Goal: Task Accomplishment & Management: Manage account settings

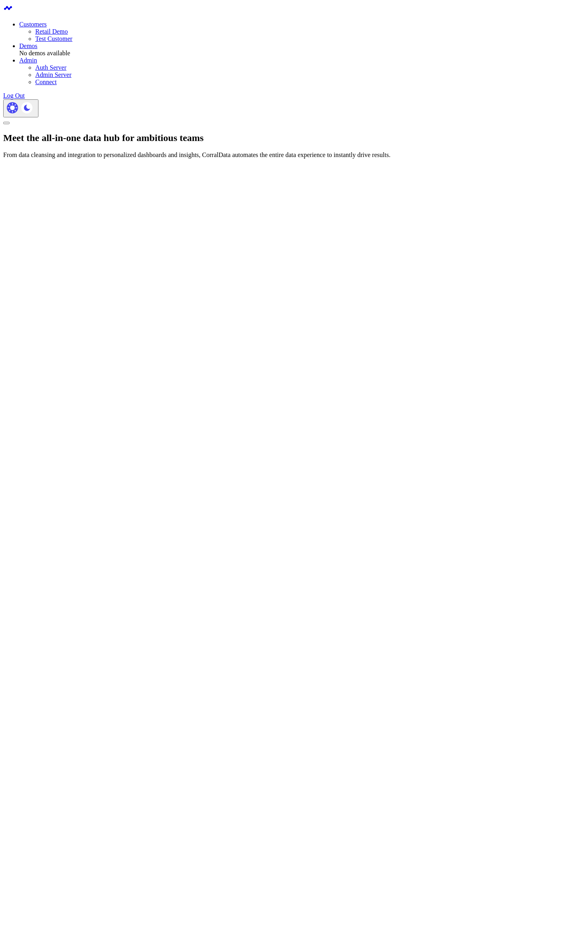
click at [68, 31] on link "Retail Demo" at bounding box center [51, 31] width 32 height 7
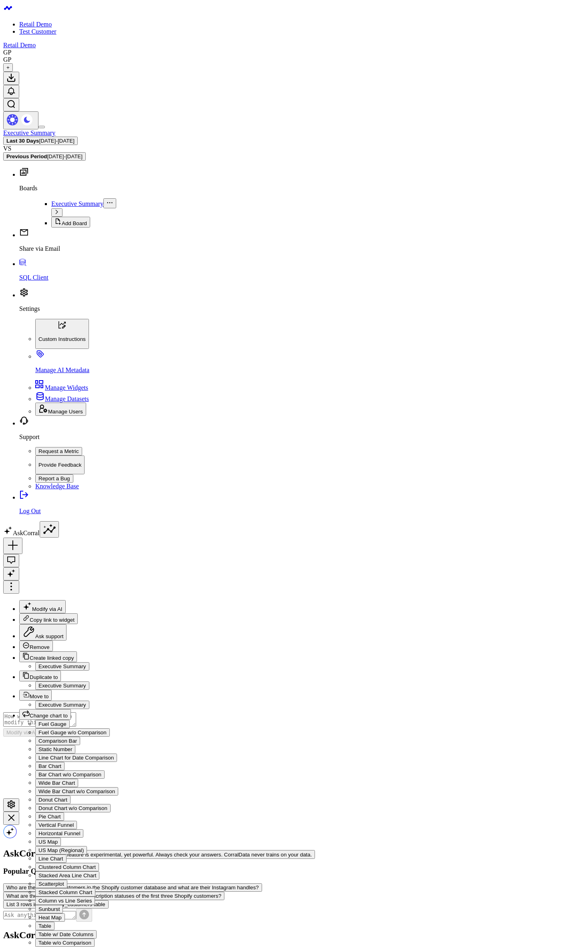
click at [30, 313] on link "Settings" at bounding box center [293, 302] width 549 height 21
click at [59, 374] on p "Manage AI Metadata" at bounding box center [301, 370] width 533 height 7
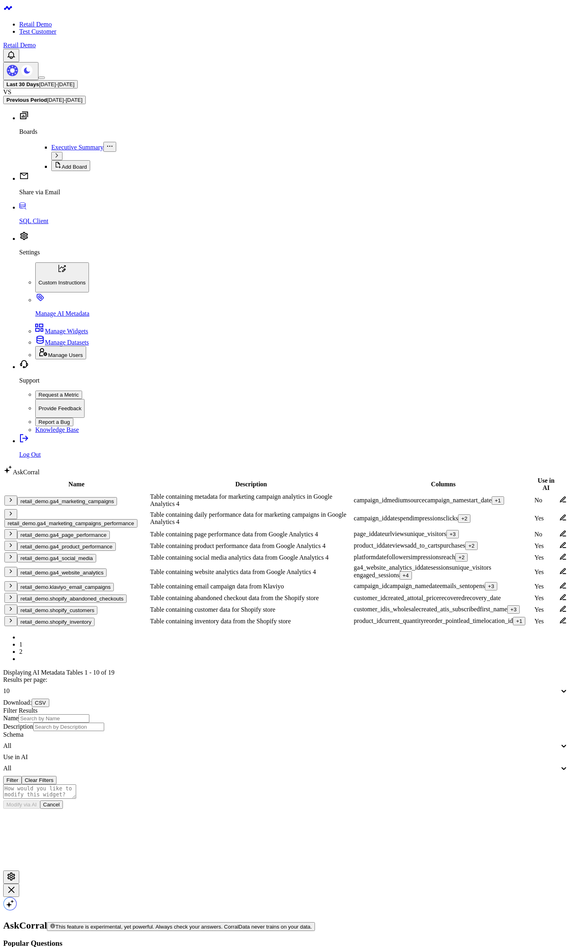
click at [535, 497] on div at bounding box center [546, 497] width 23 height 0
click at [559, 496] on icon at bounding box center [562, 499] width 7 height 7
click at [14, 497] on icon "button" at bounding box center [11, 500] width 6 height 6
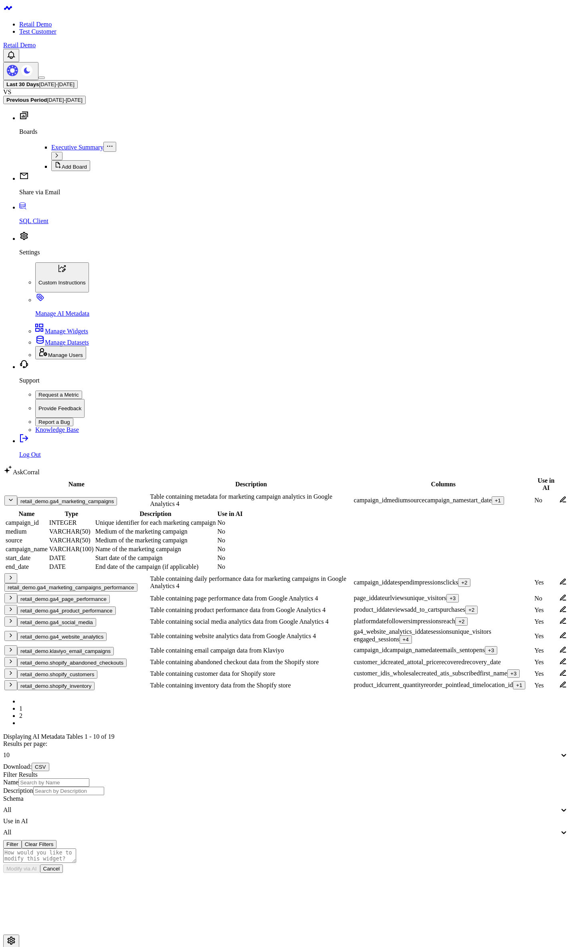
click at [14, 497] on icon "button" at bounding box center [11, 500] width 6 height 6
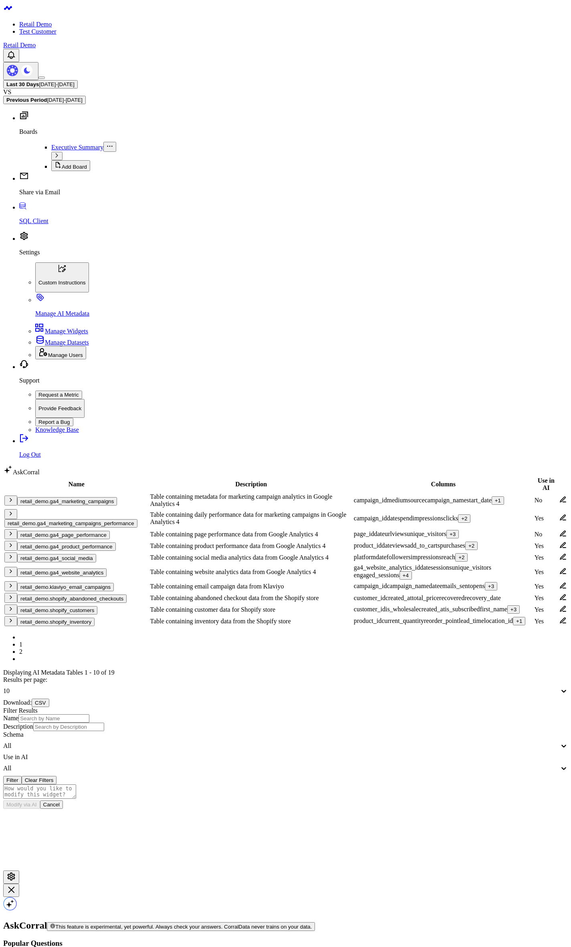
click at [81, 497] on button "retail_demo.ga4_marketing_campaigns" at bounding box center [67, 501] width 100 height 8
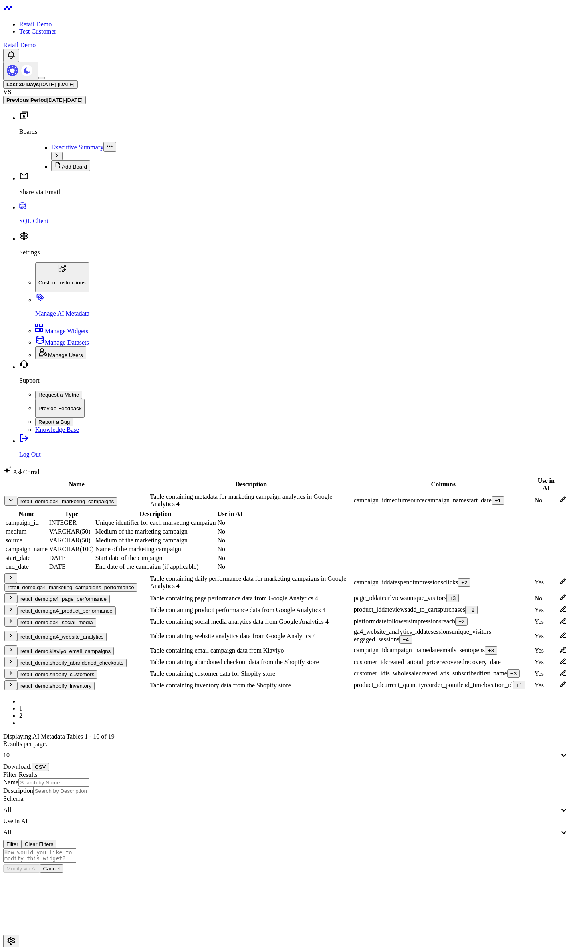
click at [84, 497] on button "retail_demo.ga4_marketing_campaigns" at bounding box center [67, 501] width 100 height 8
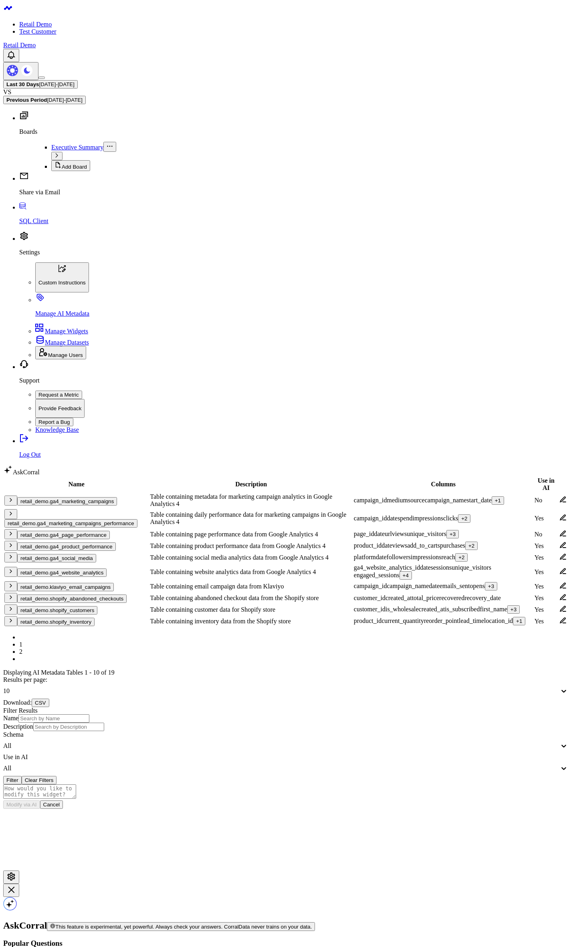
click at [84, 497] on button "retail_demo.ga4_marketing_campaigns" at bounding box center [67, 501] width 100 height 8
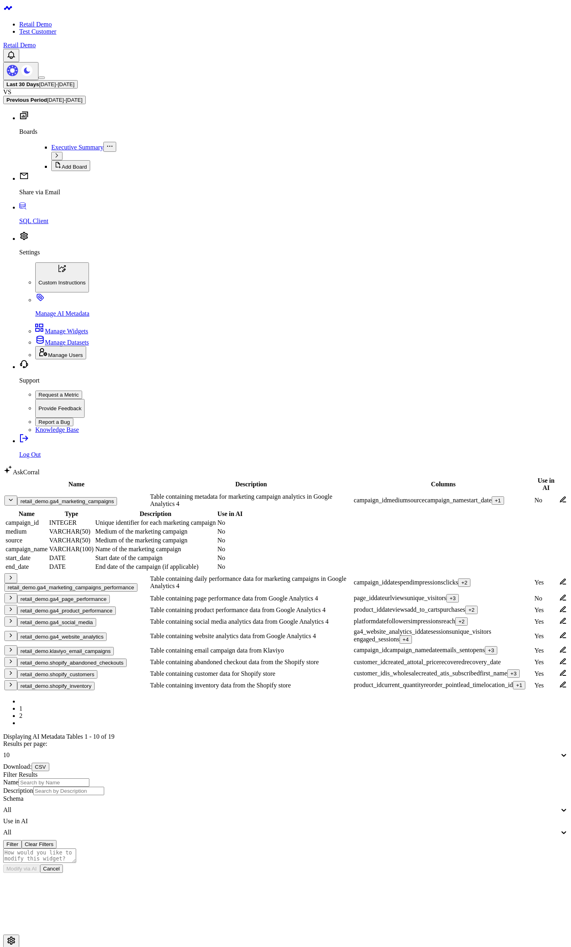
click at [22, 713] on link "2" at bounding box center [20, 716] width 3 height 7
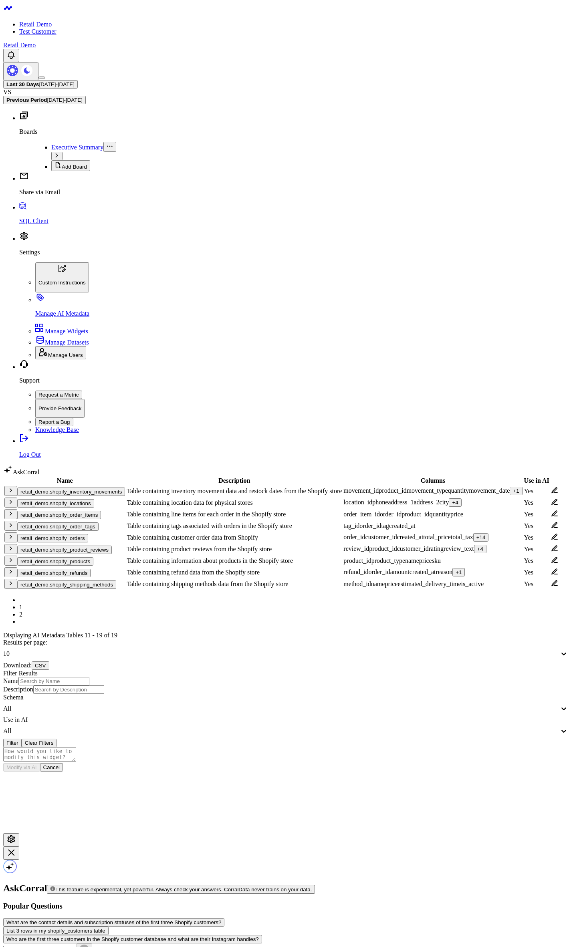
click at [22, 604] on link "1" at bounding box center [20, 607] width 3 height 7
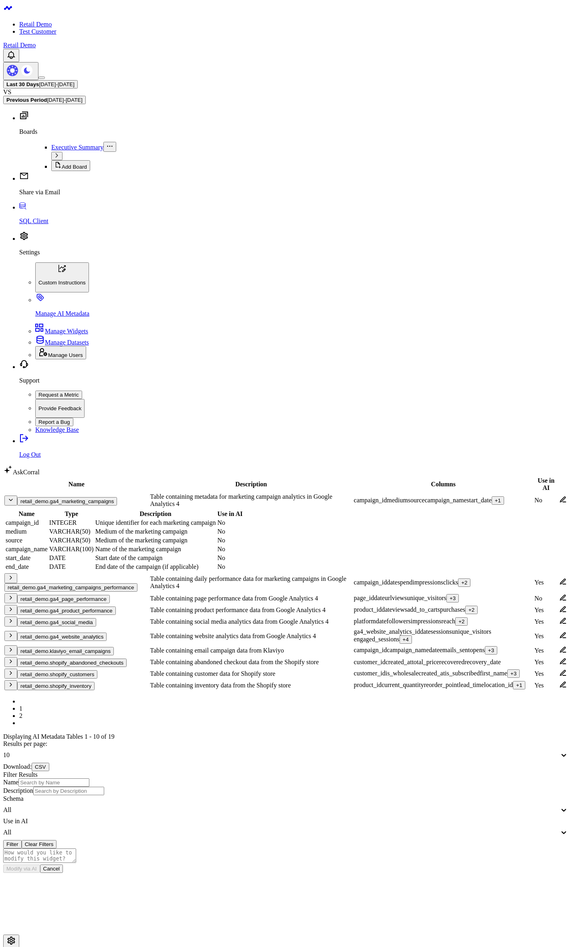
click at [170, 693] on body "Retail Demo Test Customer Retail Demo Last 30 Days 08/04/25 - 09/02/25 VS Previ…" at bounding box center [285, 561] width 565 height 1116
click at [14, 497] on icon "button" at bounding box center [11, 500] width 6 height 6
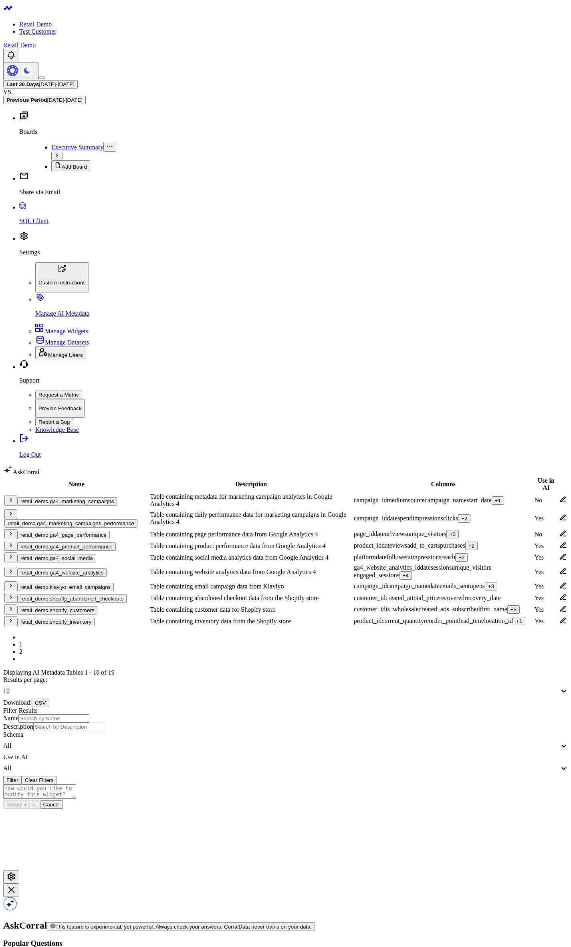
click at [49, 699] on button "CSV" at bounding box center [40, 703] width 17 height 8
click at [489, 743] on div "All" at bounding box center [281, 746] width 556 height 7
click at [492, 761] on div "retail_demo" at bounding box center [285, 764] width 565 height 7
click at [510, 707] on div "Filter Results Name Description Schema option retail_demo, selected. retail_dem…" at bounding box center [285, 745] width 565 height 77
click at [22, 776] on button "Filter" at bounding box center [12, 780] width 18 height 8
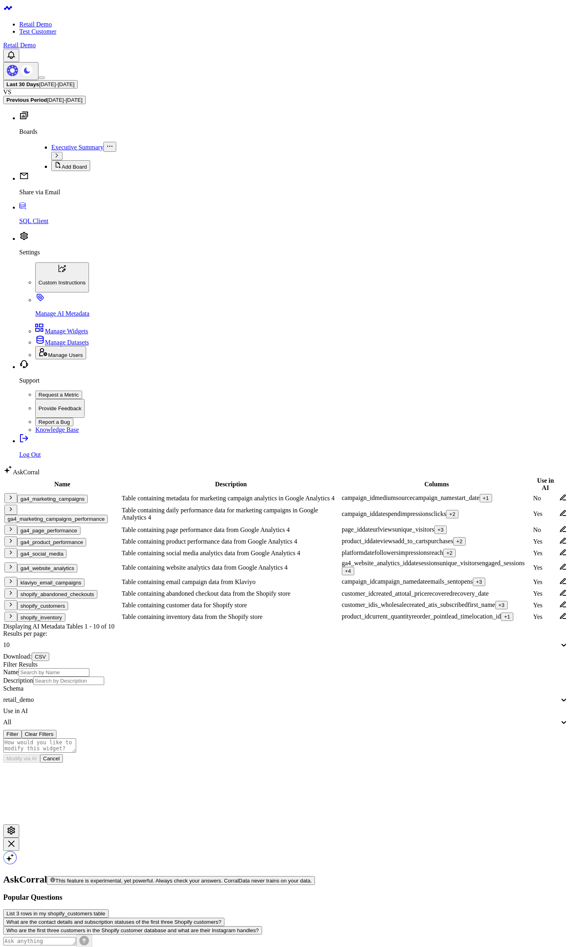
click at [252, 615] on body "Retail Demo Test Customer Retail Demo Last 30 Days 08/04/25 - 09/02/25 VS Previ…" at bounding box center [285, 506] width 565 height 1006
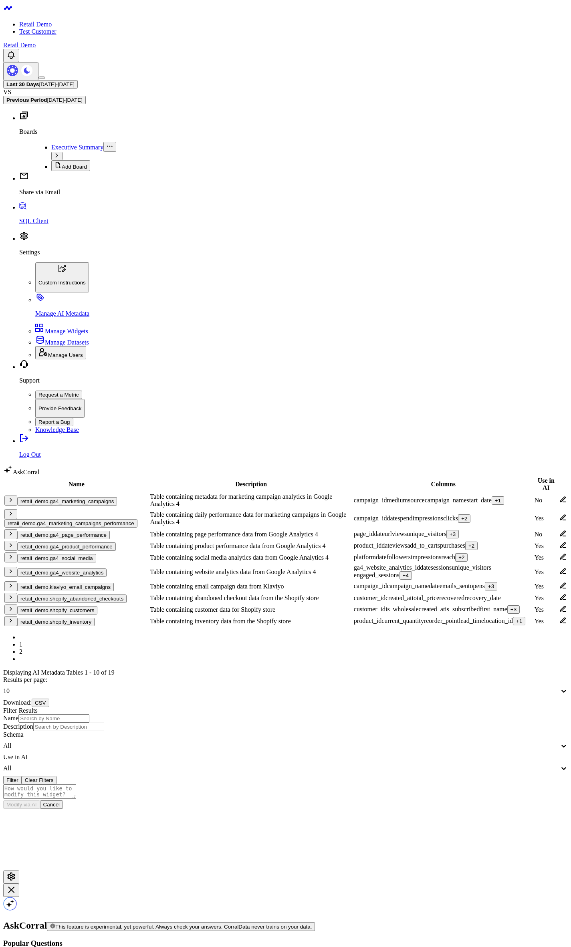
click at [22, 648] on link "2" at bounding box center [20, 651] width 3 height 7
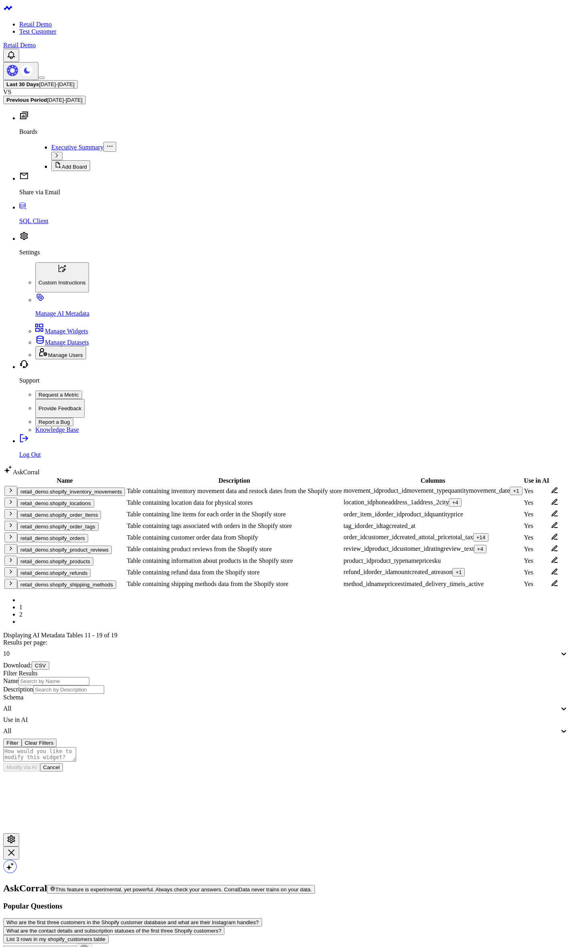
click at [22, 604] on link "1" at bounding box center [20, 607] width 3 height 7
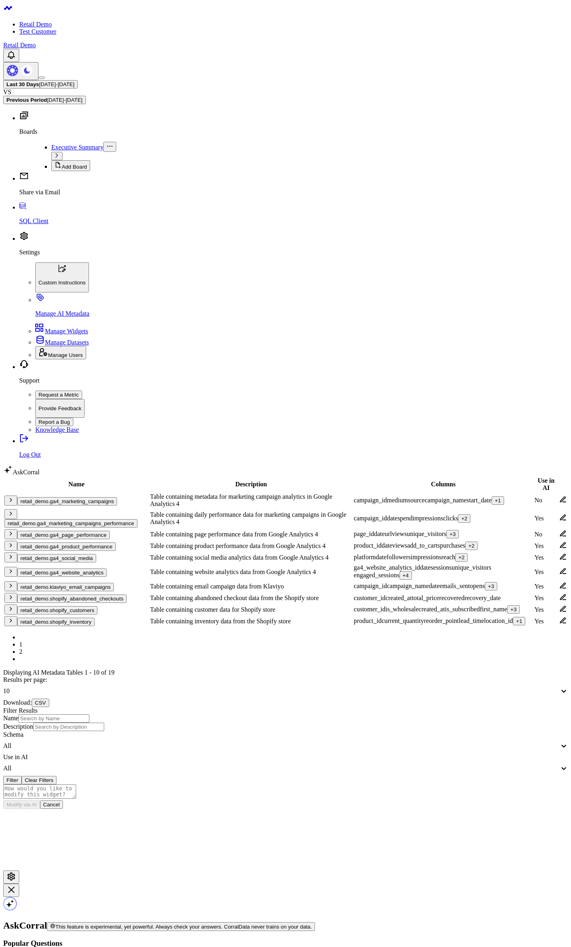
click at [263, 668] on body "Retail Demo Test Customer Retail Demo Last 30 Days 08/04/25 - 09/02/25 VS Previ…" at bounding box center [285, 529] width 565 height 1052
click at [22, 648] on link "2" at bounding box center [20, 651] width 3 height 7
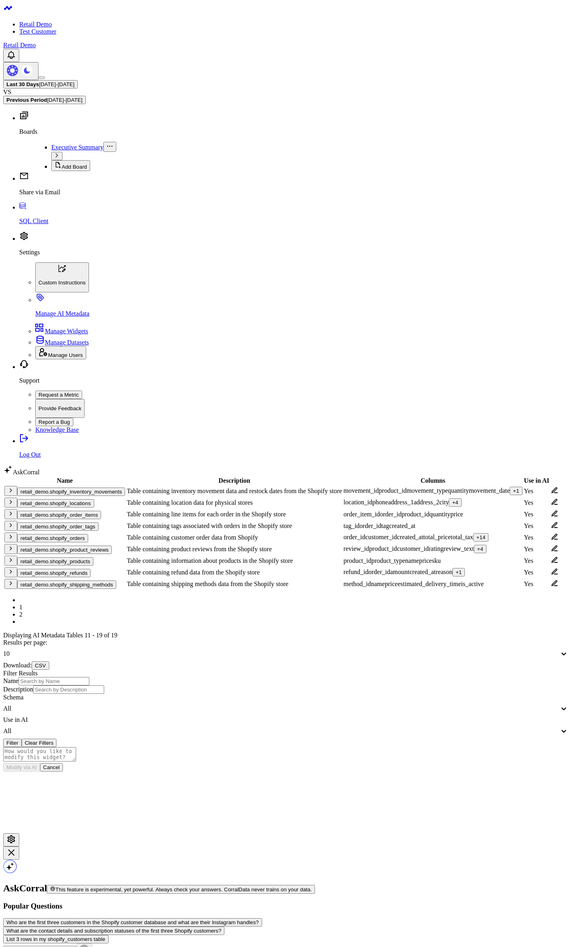
click at [37, 476] on div "Name Description Columns Use in AI retail_demo.shopify_inventory_movements Tabl…" at bounding box center [285, 611] width 565 height 271
click at [22, 604] on link "1" at bounding box center [20, 607] width 3 height 7
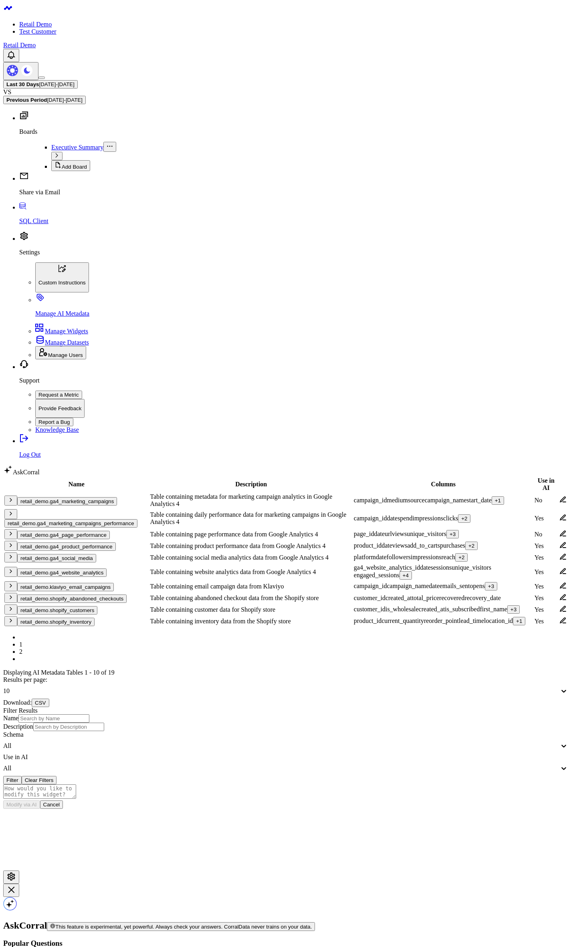
click at [154, 680] on body "Retail Demo Test Customer Retail Demo Last 30 Days 08/04/25 - 09/02/25 VS Previ…" at bounding box center [285, 529] width 565 height 1052
click at [491, 765] on div "All" at bounding box center [281, 768] width 556 height 7
click at [481, 783] on div "Yes" at bounding box center [285, 786] width 565 height 7
click at [22, 776] on button "Filter" at bounding box center [12, 780] width 18 height 8
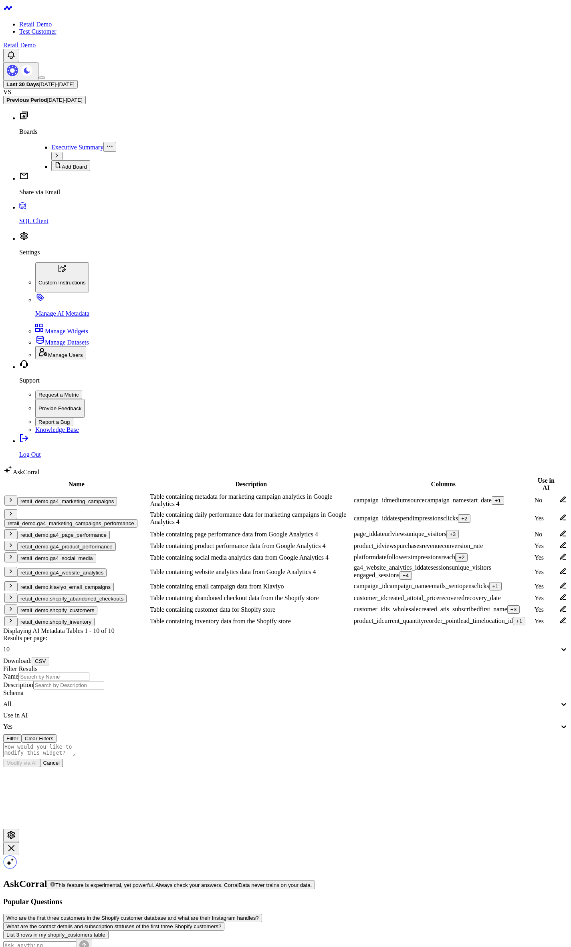
click at [493, 723] on div "Yes" at bounding box center [281, 726] width 556 height 7
click at [485, 749] on div "No" at bounding box center [285, 752] width 565 height 7
click at [22, 735] on button "Filter" at bounding box center [12, 739] width 18 height 8
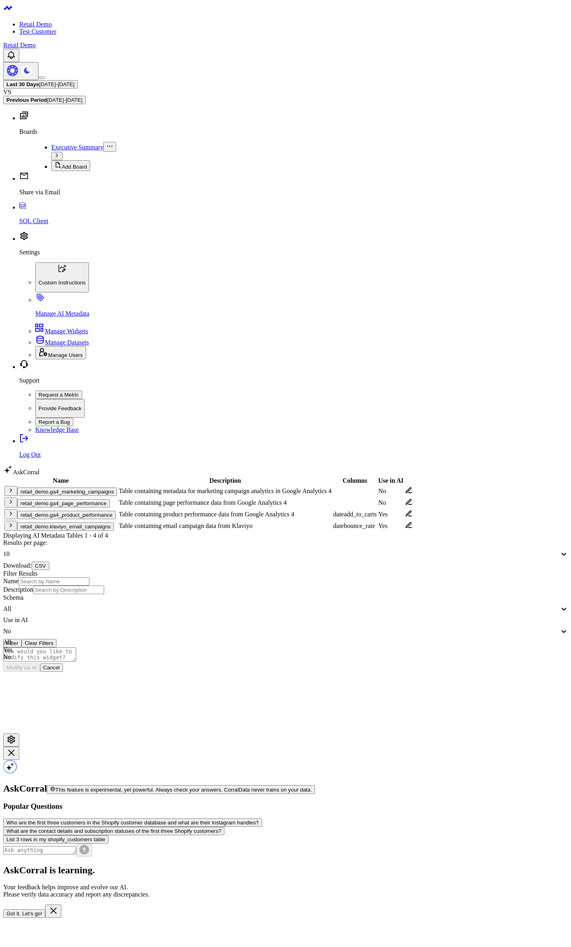
click at [482, 628] on div "No" at bounding box center [281, 631] width 556 height 7
click at [479, 639] on div "All" at bounding box center [285, 642] width 565 height 7
click at [22, 639] on button "Filter" at bounding box center [12, 643] width 18 height 8
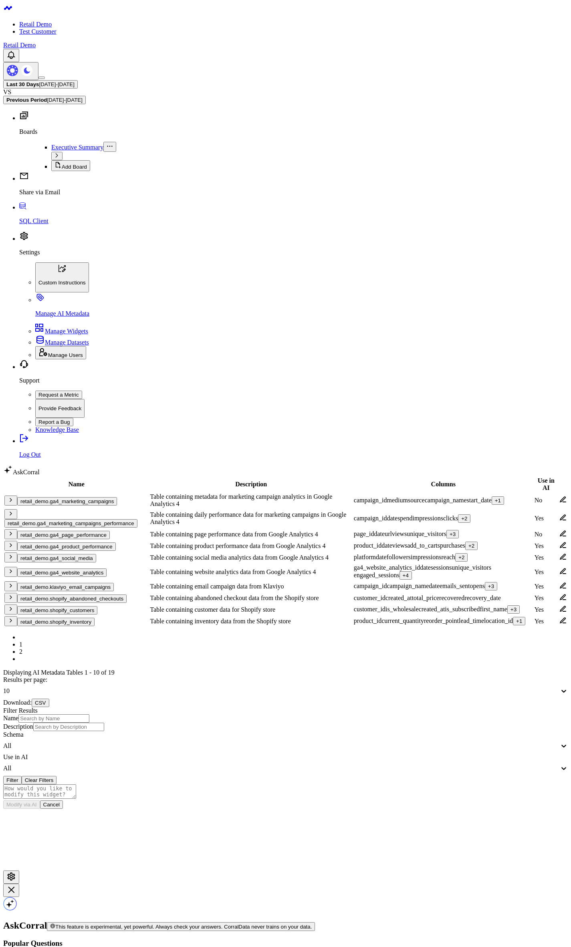
click at [559, 514] on icon at bounding box center [562, 517] width 7 height 7
click at [14, 531] on icon "button" at bounding box center [11, 534] width 6 height 6
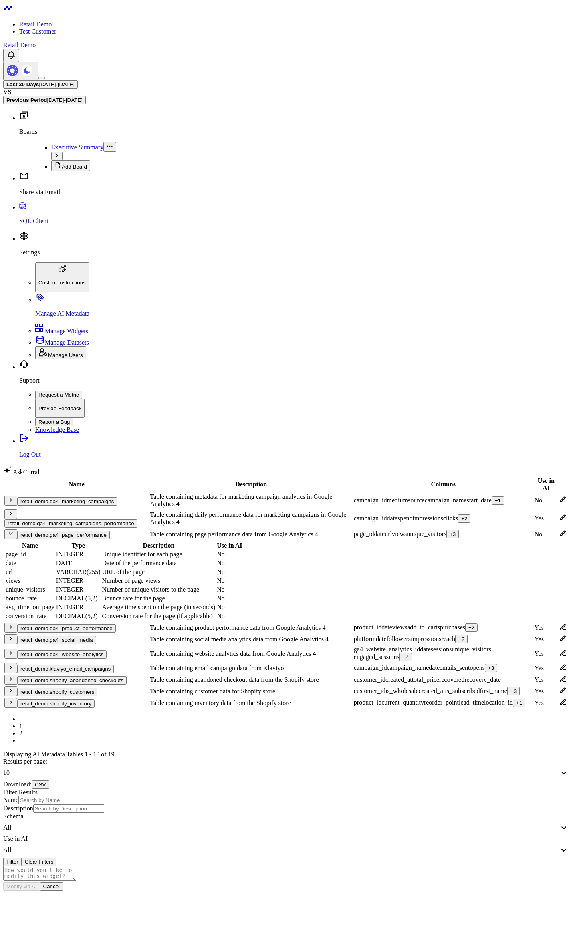
click at [14, 624] on icon "button" at bounding box center [11, 627] width 6 height 6
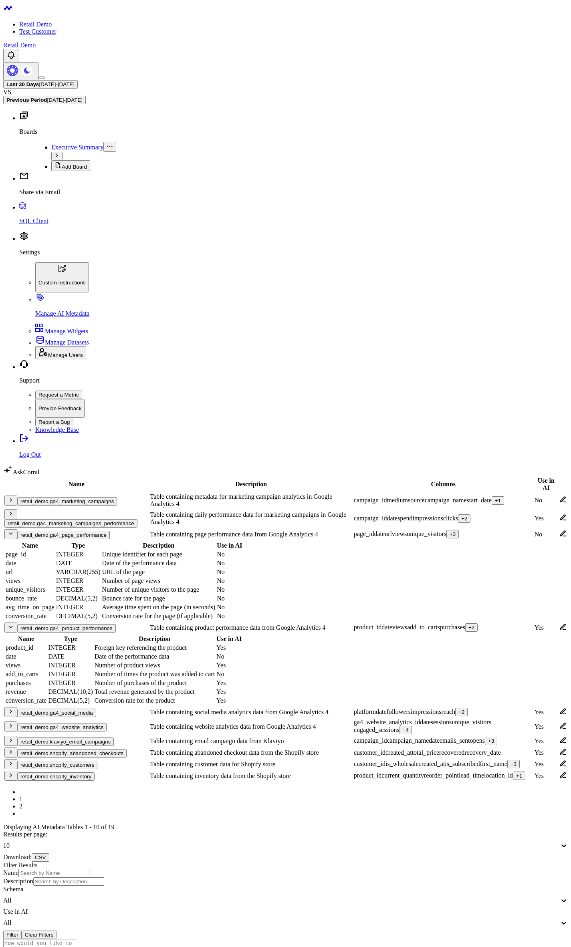
click at [14, 624] on icon "button" at bounding box center [11, 627] width 6 height 6
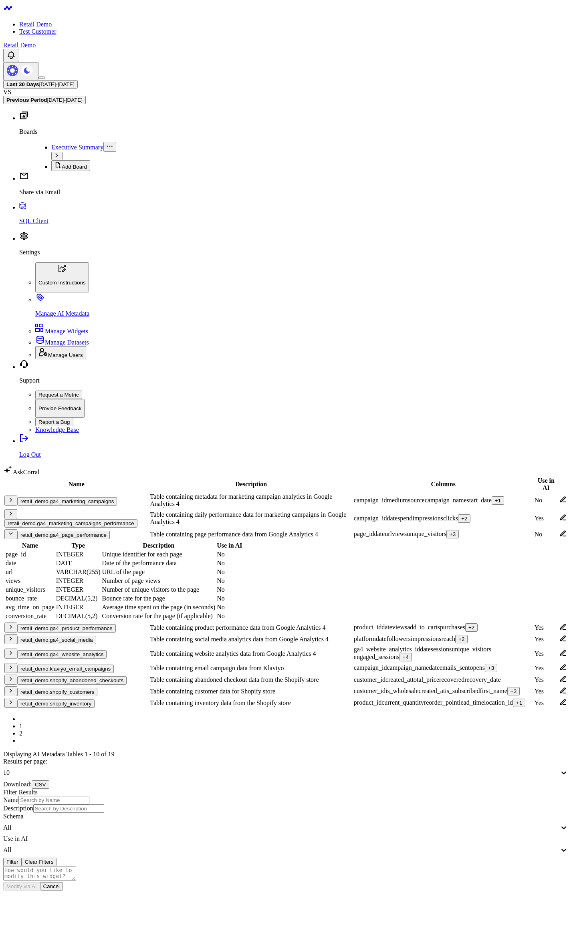
click at [67, 624] on button "retail_demo.ga4_product_performance" at bounding box center [66, 628] width 99 height 8
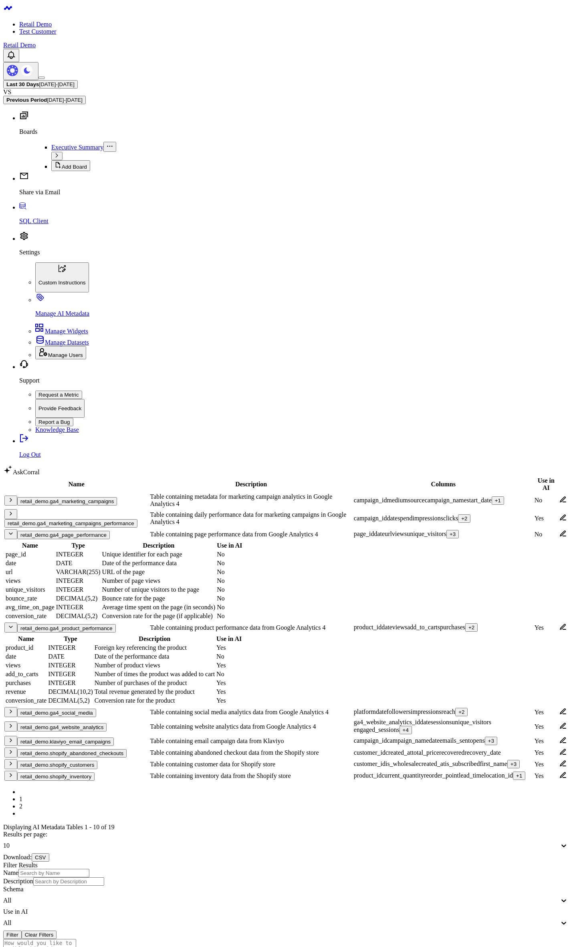
click at [70, 624] on button "retail_demo.ga4_product_performance" at bounding box center [66, 628] width 99 height 8
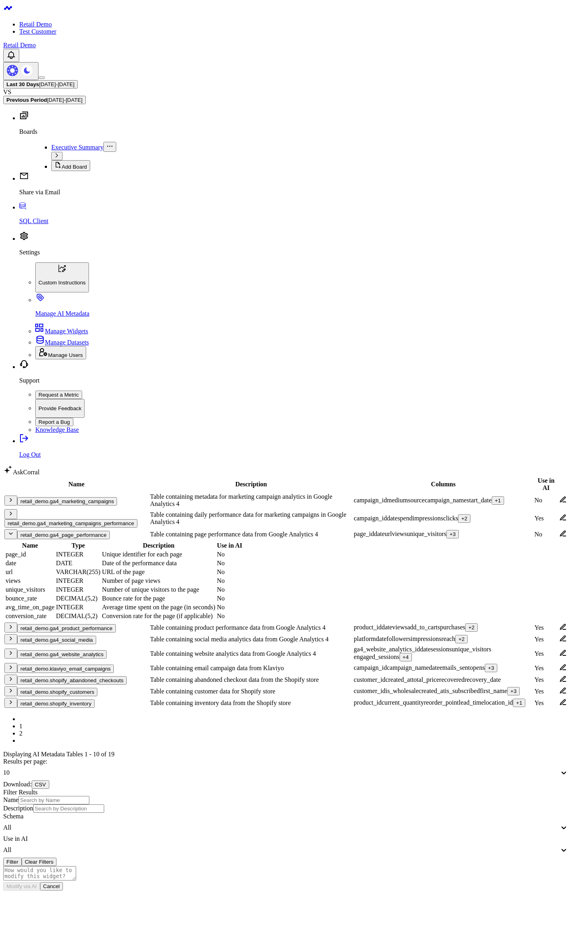
click at [150, 772] on body "Retail Demo Test Customer Retail Demo Last 30 Days 08/04/25 - 09/02/25 VS Previ…" at bounding box center [285, 570] width 565 height 1134
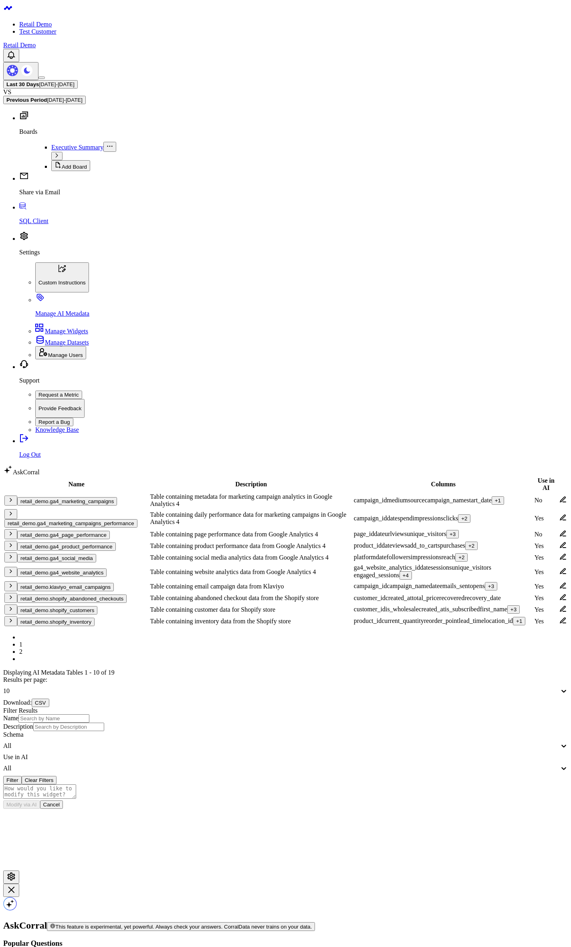
click at [204, 648] on body "Retail Demo Test Customer Retail Demo Last 30 Days [DATE] - [DATE] VS Previous …" at bounding box center [285, 529] width 565 height 1052
click at [82, 569] on button "retail_demo.ga4_website_analytics" at bounding box center [61, 573] width 89 height 8
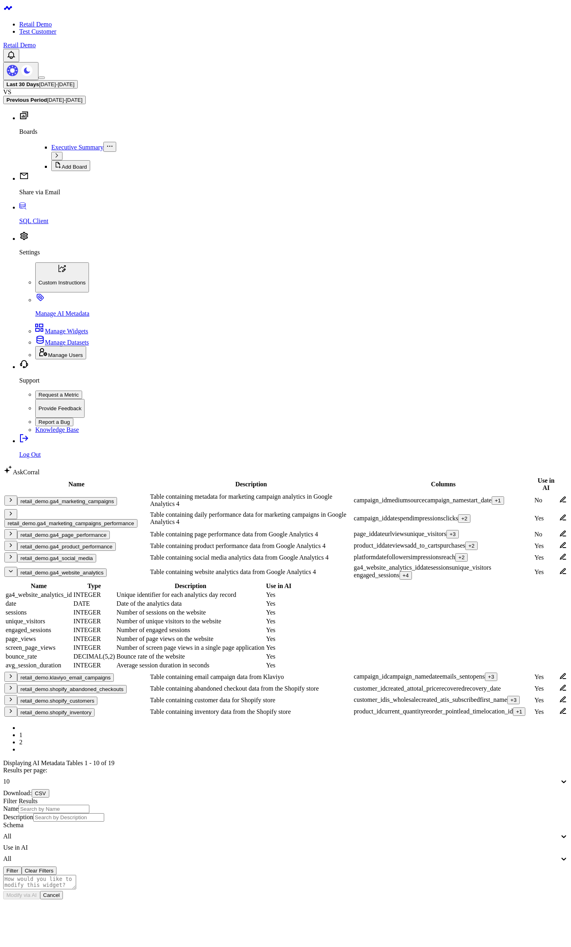
click at [82, 569] on button "retail_demo.ga4_website_analytics" at bounding box center [61, 573] width 89 height 8
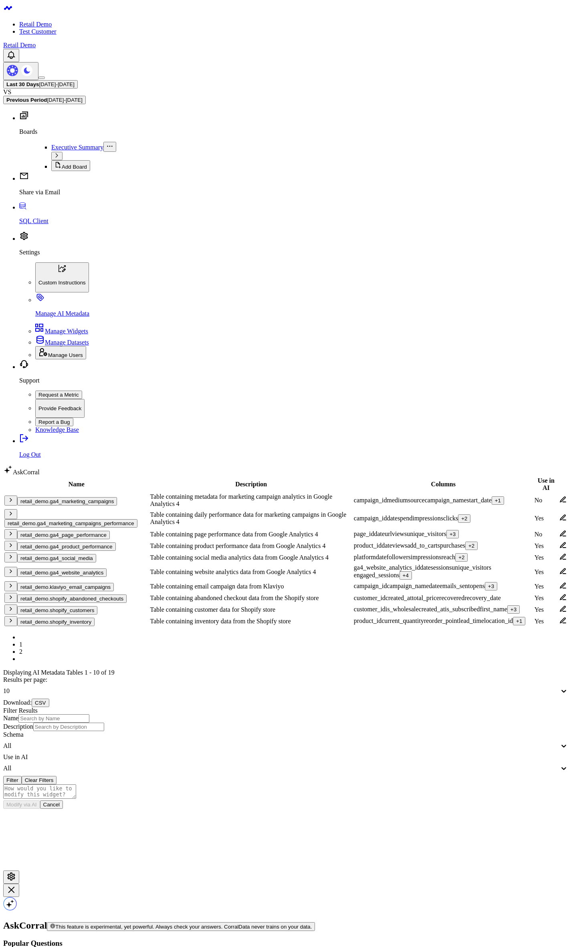
click at [117, 656] on body "Retail Demo Test Customer Retail Demo Last 30 Days [DATE] - [DATE] VS Previous …" at bounding box center [285, 529] width 565 height 1052
click at [83, 554] on button "retail_demo.ga4_social_media" at bounding box center [56, 558] width 79 height 8
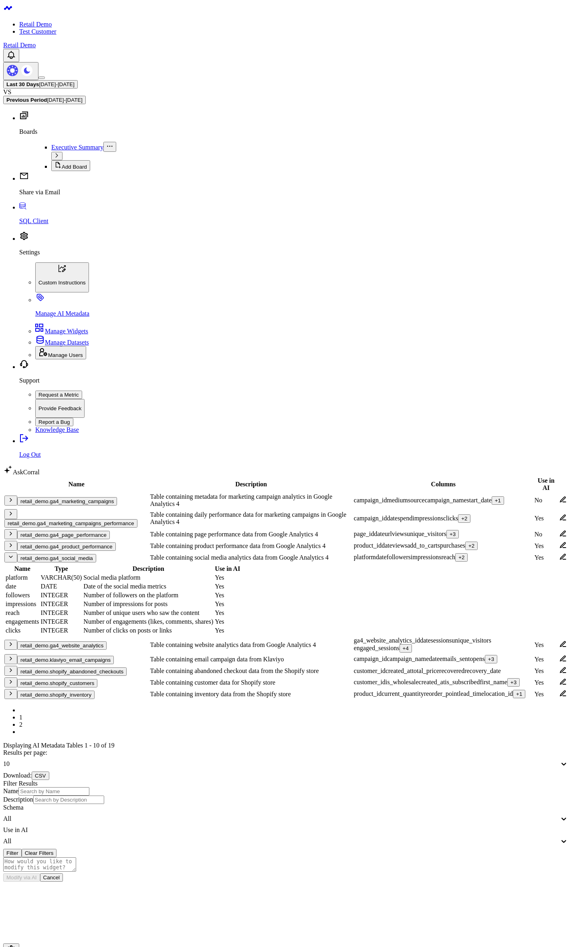
click at [83, 554] on button "retail_demo.ga4_social_media" at bounding box center [56, 558] width 79 height 8
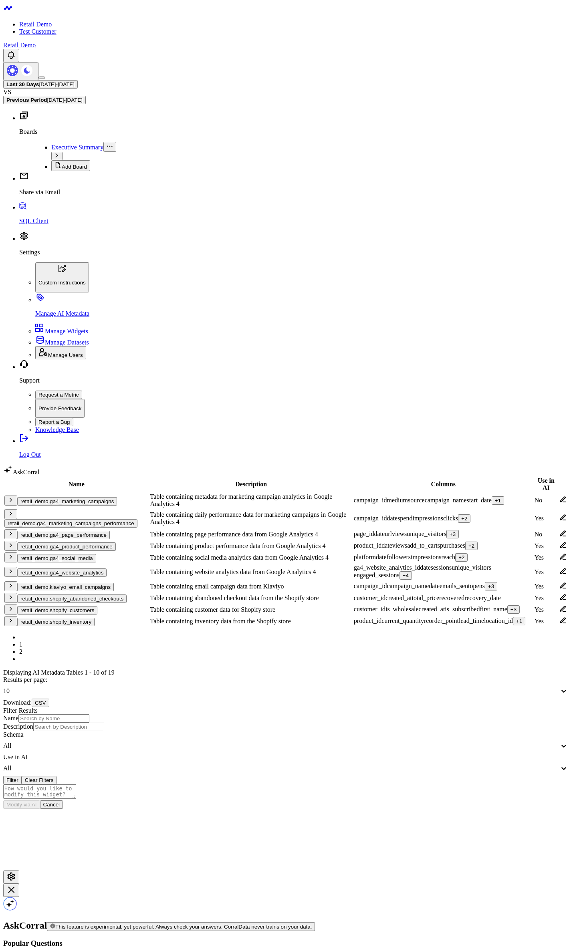
click at [82, 543] on button "retail_demo.ga4_product_performance" at bounding box center [66, 547] width 99 height 8
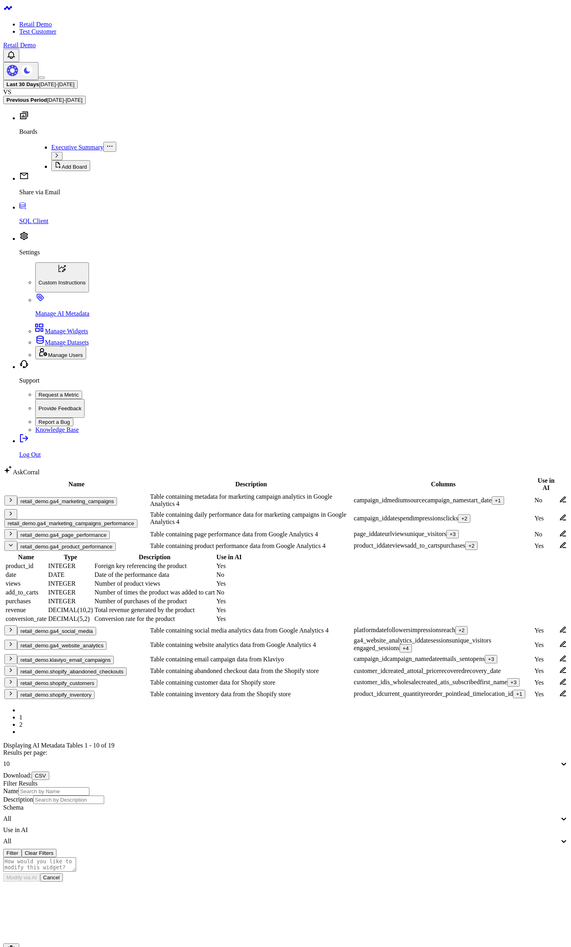
click at [89, 531] on button "retail_demo.ga4_page_performance" at bounding box center [63, 535] width 93 height 8
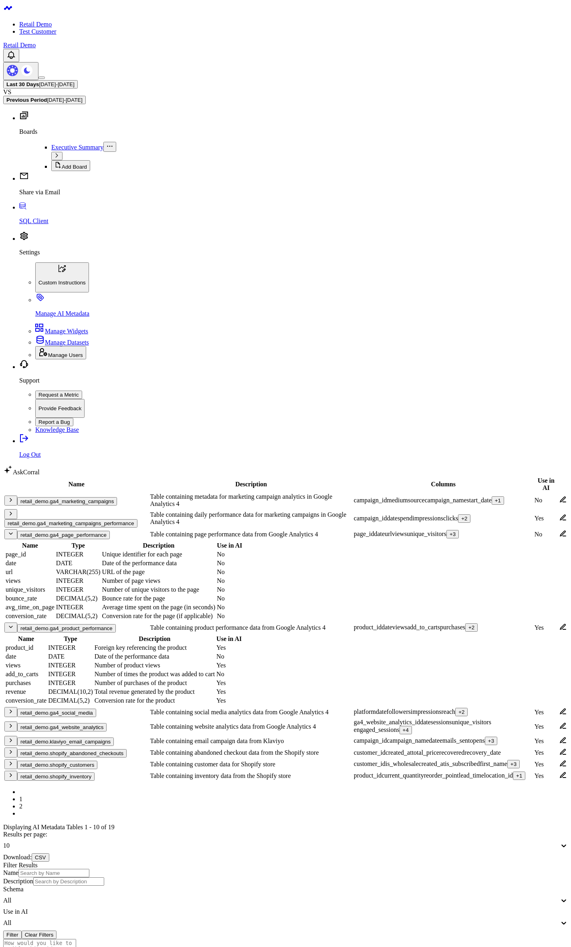
click at [89, 531] on button "retail_demo.ga4_page_performance" at bounding box center [63, 535] width 93 height 8
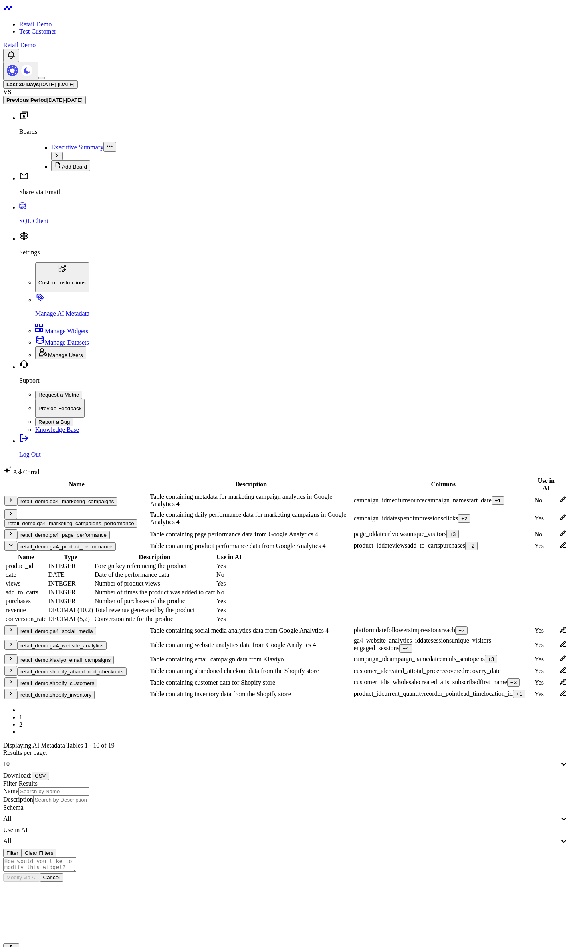
click at [66, 543] on button "retail_demo.ga4_product_performance" at bounding box center [66, 547] width 99 height 8
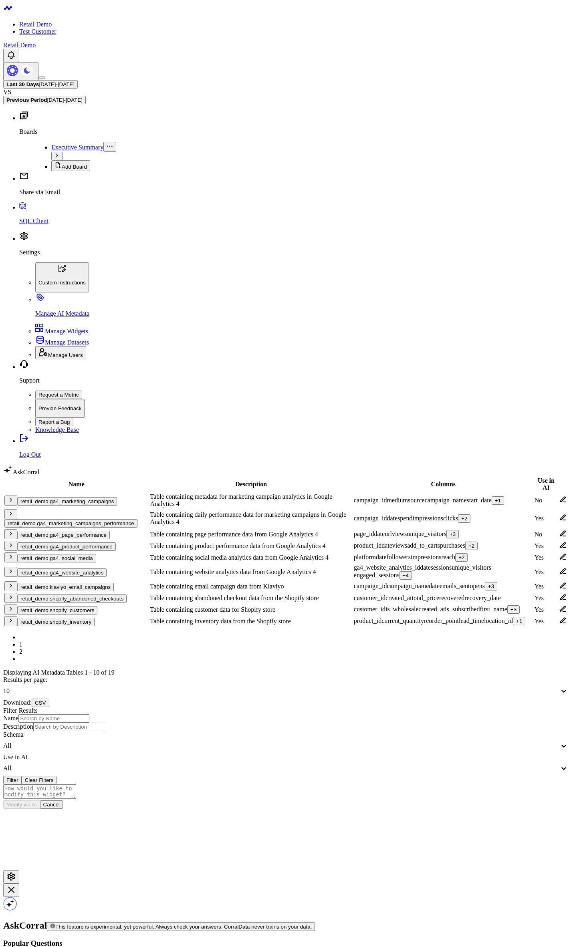
click at [559, 553] on icon at bounding box center [562, 556] width 7 height 7
click at [313, 638] on body "Retail Demo Test Customer Retail Demo Last 30 Days 08/04/25 - 09/02/25 VS Previ…" at bounding box center [285, 529] width 565 height 1052
click at [559, 493] on td at bounding box center [563, 500] width 8 height 15
click at [559, 496] on icon at bounding box center [562, 499] width 7 height 7
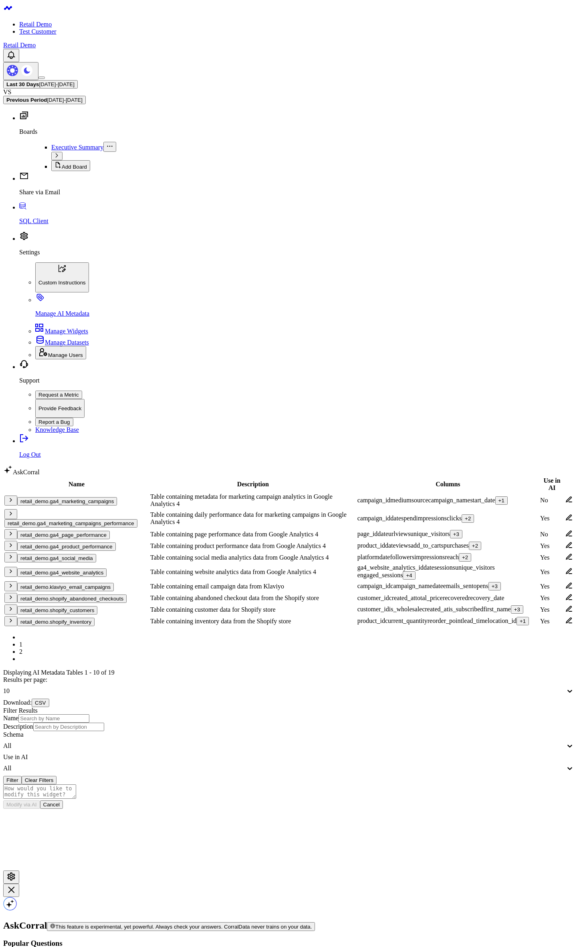
click at [559, 509] on td at bounding box center [563, 518] width 8 height 19
click at [559, 514] on icon at bounding box center [562, 517] width 7 height 7
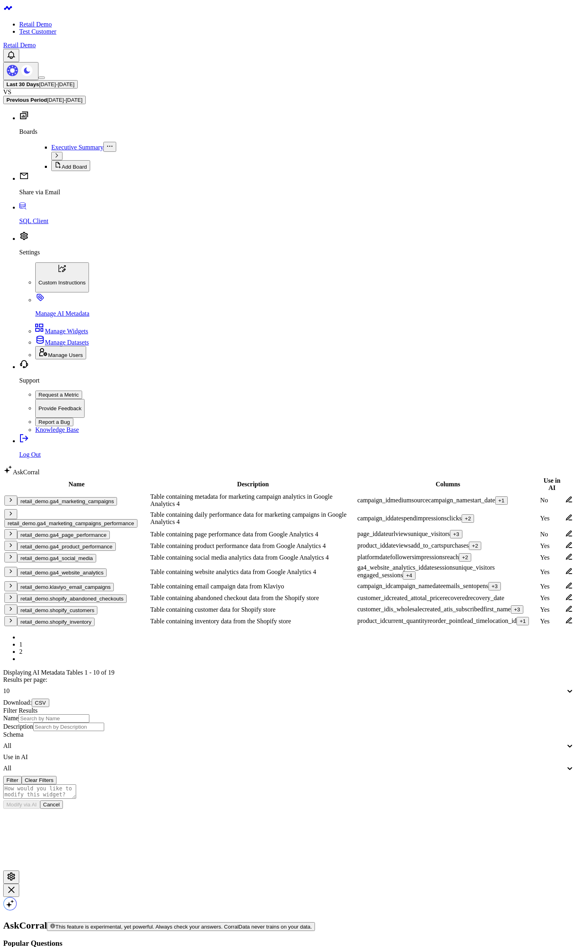
checkbox input "true"
click at [560, 594] on icon at bounding box center [563, 597] width 6 height 6
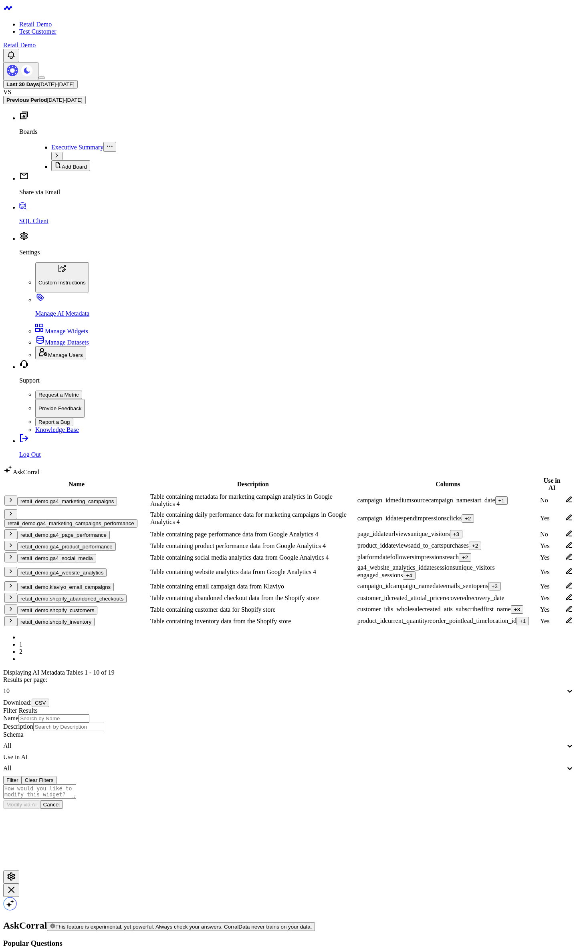
checkbox input "false"
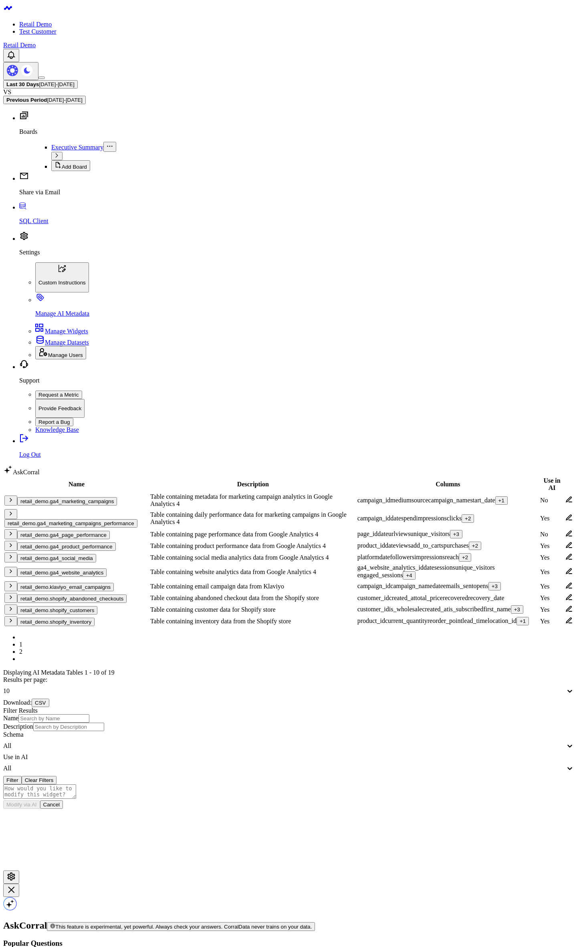
click at [560, 515] on icon at bounding box center [563, 518] width 6 height 6
checkbox input "true"
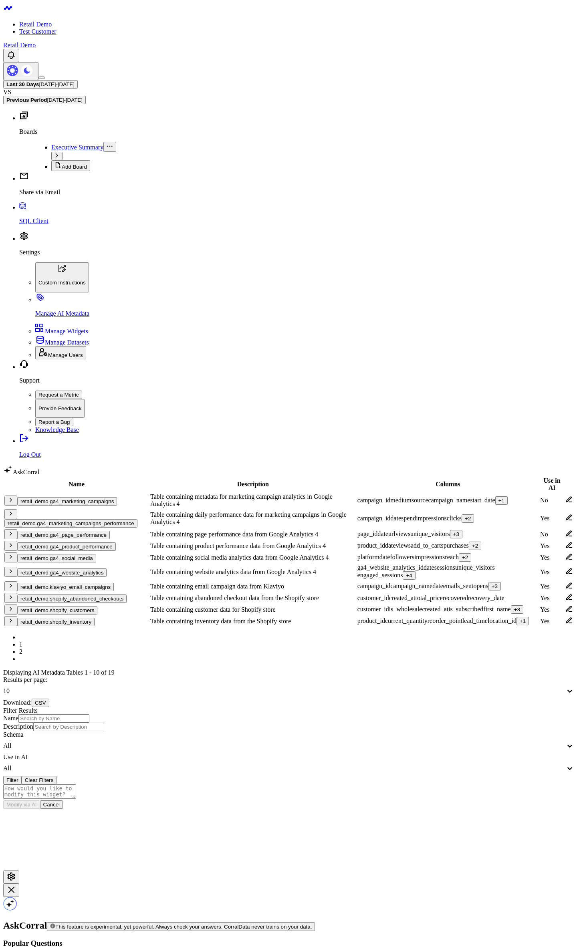
click at [236, 653] on body "Retail Demo Test Customer Retail Demo Last 30 Days 08/04/25 - 09/02/25 VS Previ…" at bounding box center [285, 529] width 565 height 1052
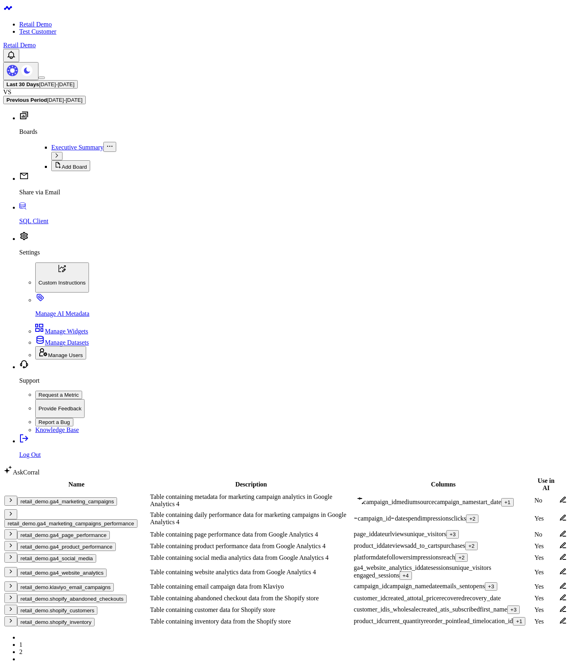
click at [256, 525] on div "Name Description Columns Use in AI retail_demo.ga4_marketing_campaigns Table co…" at bounding box center [285, 630] width 565 height 309
click at [168, 508] on div "Name Description Columns Use in AI retail_demo.ga4_marketing_campaigns Table co…" at bounding box center [285, 630] width 565 height 309
click at [98, 497] on button "retail_demo.ga4_marketing_campaigns" at bounding box center [67, 501] width 100 height 8
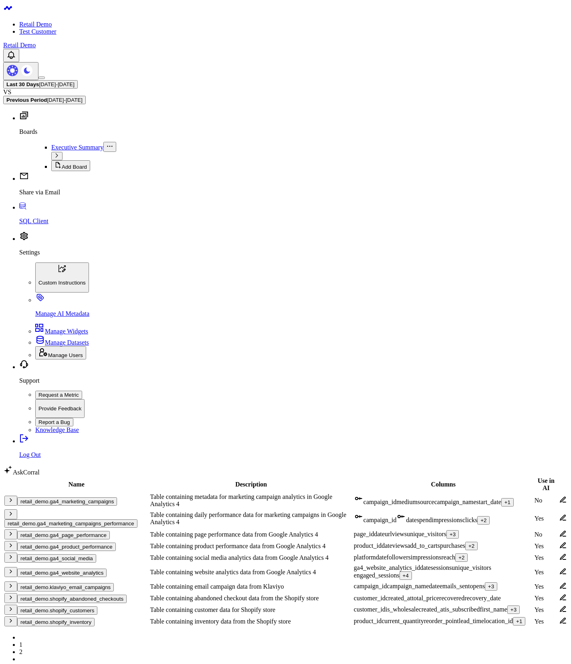
click at [321, 537] on div "Name Description Columns Use in AI retail_demo.ga4_marketing_campaigns Table co…" at bounding box center [285, 630] width 565 height 309
click at [117, 497] on button "retail_demo.ga4_marketing_campaigns" at bounding box center [67, 501] width 100 height 8
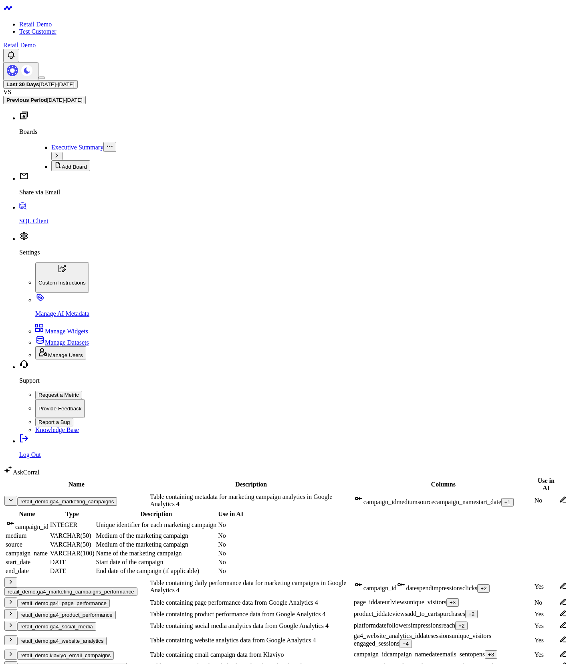
click at [50, 497] on button "retail_demo.ga4_marketing_campaigns" at bounding box center [67, 501] width 100 height 8
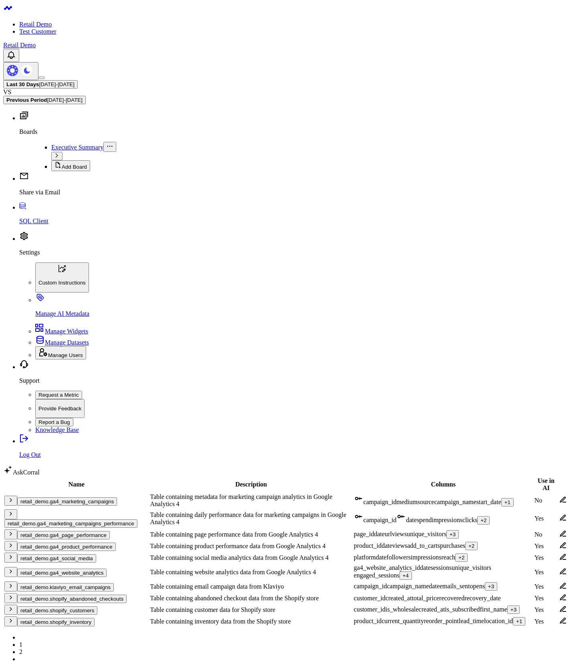
click at [214, 512] on div "Name Description Columns Use in AI retail_demo.ga4_marketing_campaigns Table co…" at bounding box center [285, 630] width 565 height 309
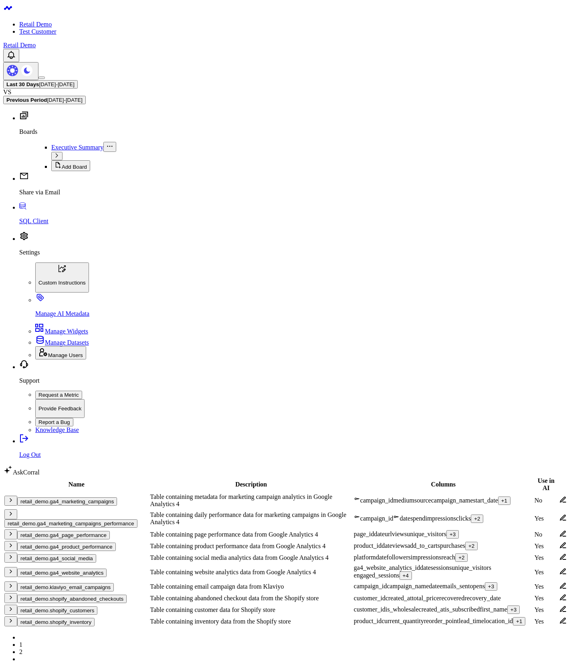
click at [98, 497] on button "retail_demo.ga4_marketing_campaigns" at bounding box center [67, 501] width 100 height 8
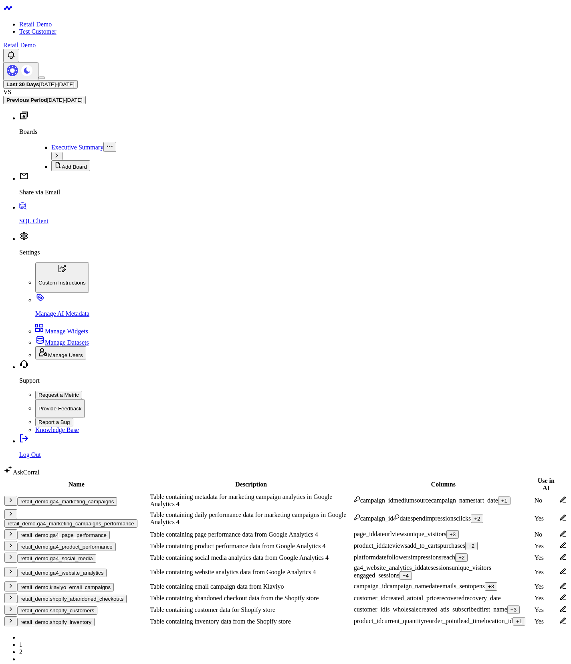
click at [101, 497] on button "retail_demo.ga4_marketing_campaigns" at bounding box center [67, 501] width 100 height 8
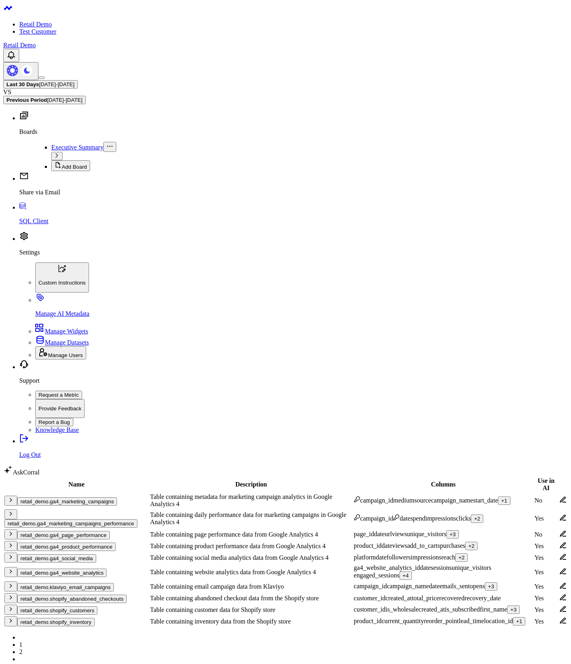
click at [166, 520] on div "Name Description Columns Use in AI retail_demo.ga4_marketing_campaigns Table co…" at bounding box center [285, 630] width 565 height 309
click at [357, 583] on body "Retail Demo Test Customer Retail Demo Last 30 Days [DATE] - [DATE] VS Previous …" at bounding box center [285, 529] width 565 height 1052
click at [345, 574] on body "Retail Demo Test Customer Retail Demo Last 30 Days [DATE] - [DATE] VS Previous …" at bounding box center [285, 529] width 565 height 1052
click at [71, 509] on td "retail_demo.ga4_marketing_campaigns_performance" at bounding box center [76, 518] width 145 height 19
click at [70, 519] on button "retail_demo.ga4_marketing_campaigns_performance" at bounding box center [70, 523] width 133 height 8
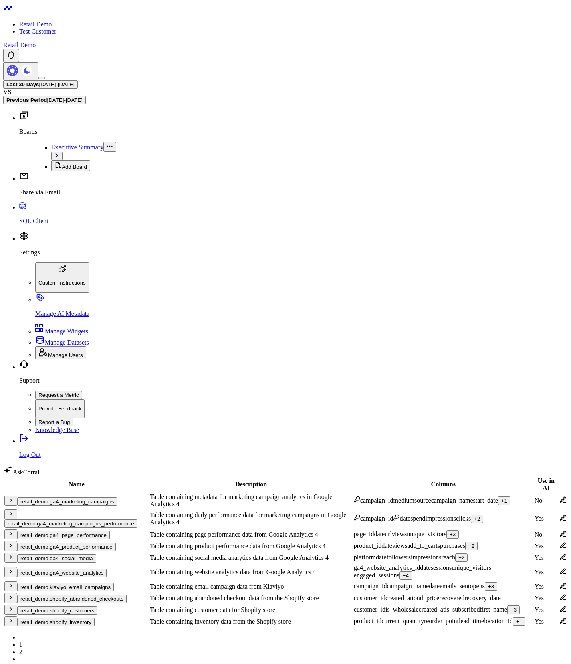
click at [117, 497] on button "retail_demo.ga4_marketing_campaigns" at bounding box center [67, 501] width 100 height 8
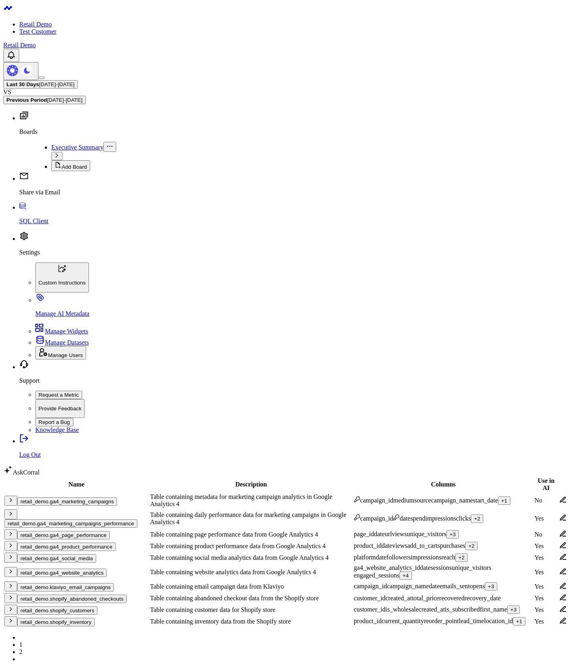
click at [76, 497] on button "retail_demo.ga4_marketing_campaigns" at bounding box center [67, 501] width 100 height 8
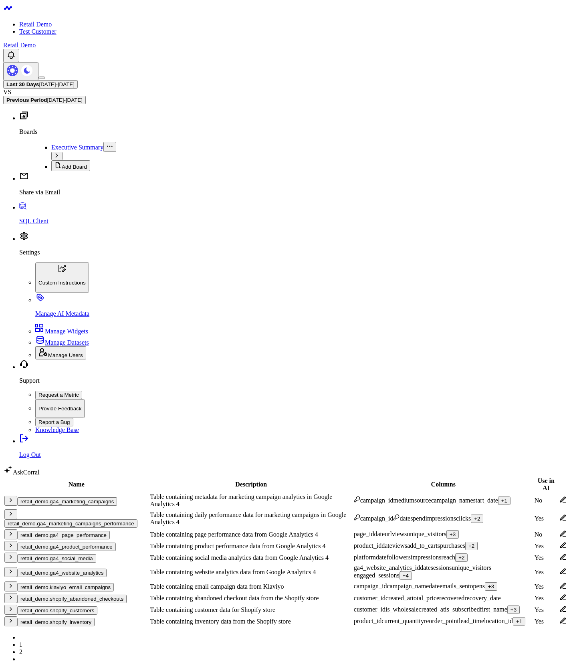
click at [95, 497] on button "retail_demo.ga4_marketing_campaigns" at bounding box center [67, 501] width 100 height 8
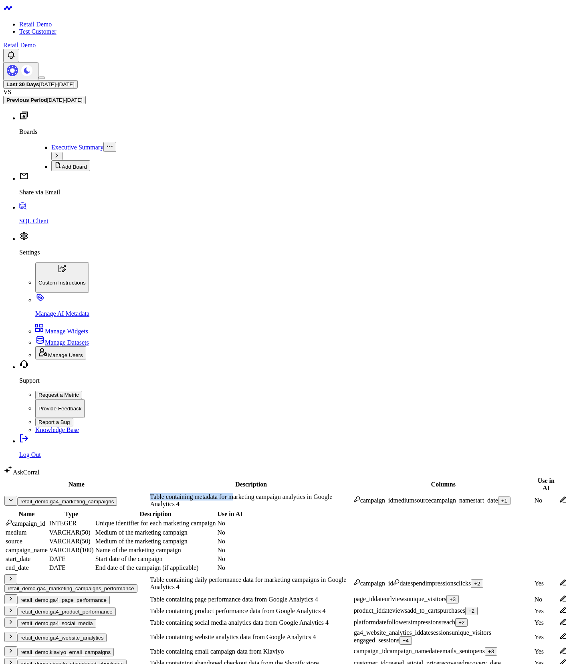
drag, startPoint x: 185, startPoint y: 85, endPoint x: 175, endPoint y: 77, distance: 12.8
click at [175, 493] on tr "retail_demo.ga4_marketing_campaigns Table containing metadata for marketing cam…" at bounding box center [285, 500] width 563 height 15
click at [196, 493] on td "Table containing metadata for marketing campaign analytics in Google Analytics 4" at bounding box center [251, 500] width 203 height 15
drag, startPoint x: 62, startPoint y: 133, endPoint x: 94, endPoint y: 133, distance: 32.5
click at [48, 519] on td "campaign_id" at bounding box center [26, 523] width 43 height 9
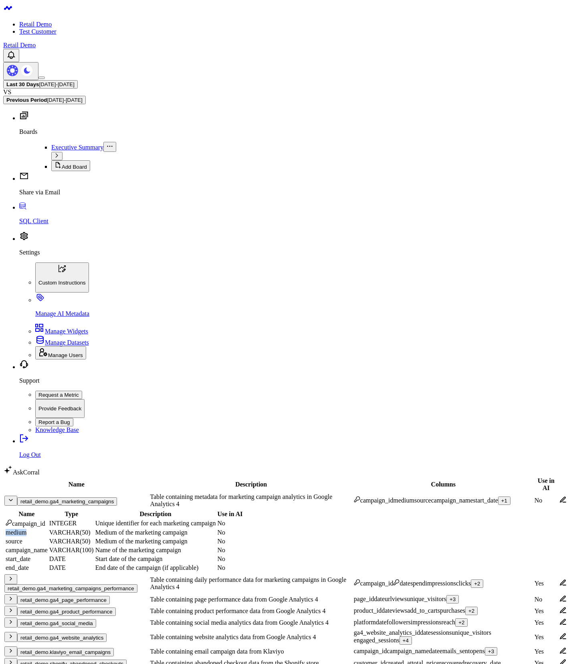
click at [48, 529] on td "medium" at bounding box center [26, 533] width 43 height 8
click at [48, 555] on td "start_date" at bounding box center [26, 559] width 43 height 8
click at [559, 496] on icon at bounding box center [562, 499] width 7 height 7
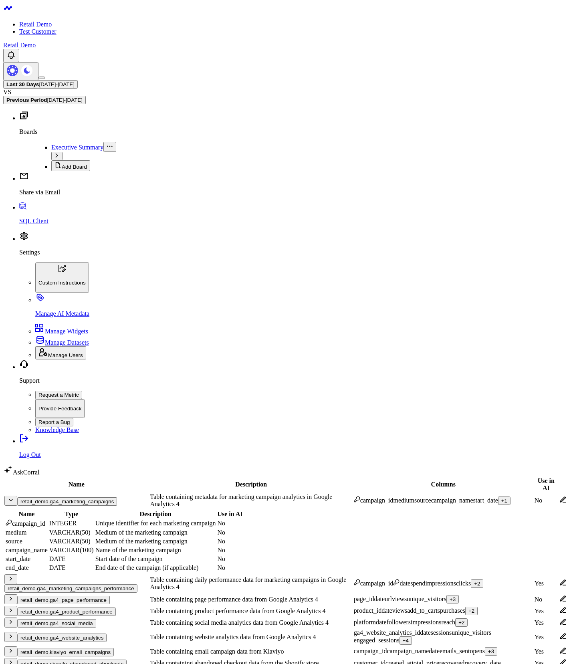
click at [468, 608] on div "+ 2" at bounding box center [471, 611] width 6 height 6
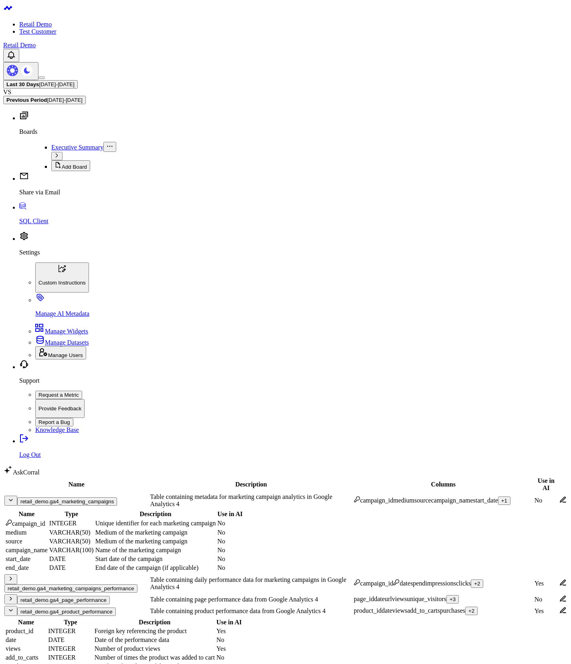
click at [468, 608] on div "+ 2" at bounding box center [471, 611] width 6 height 6
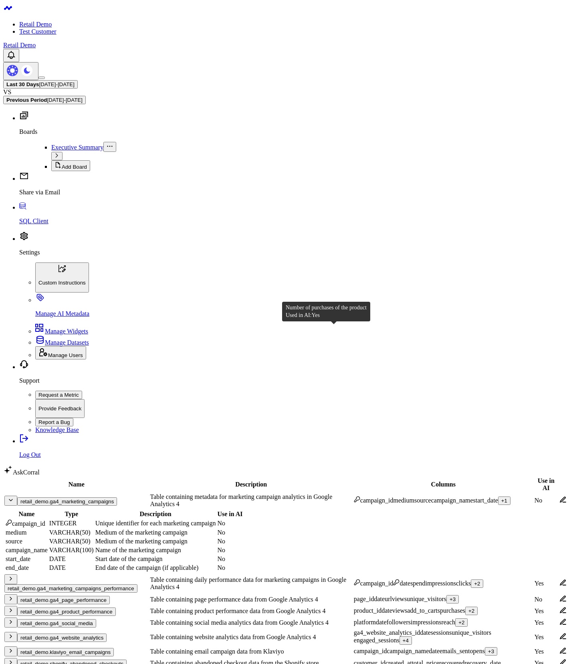
click at [440, 607] on div "purchases" at bounding box center [452, 610] width 25 height 7
click at [468, 608] on div "+ 2" at bounding box center [471, 611] width 6 height 6
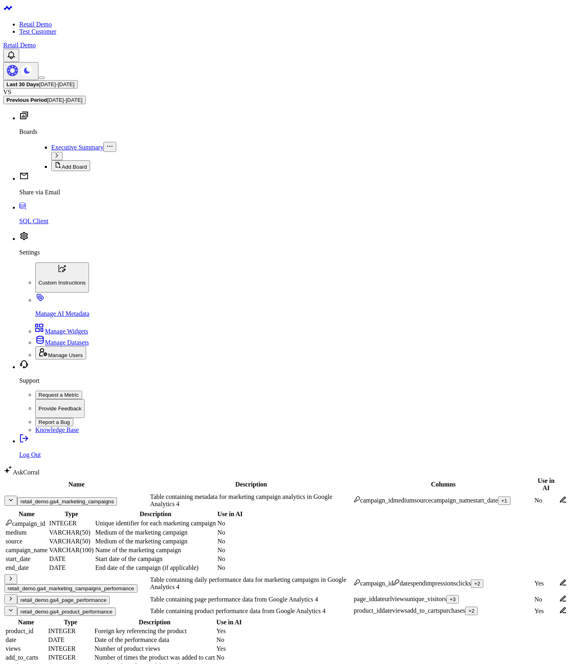
click at [468, 608] on div "+ 2" at bounding box center [471, 611] width 6 height 6
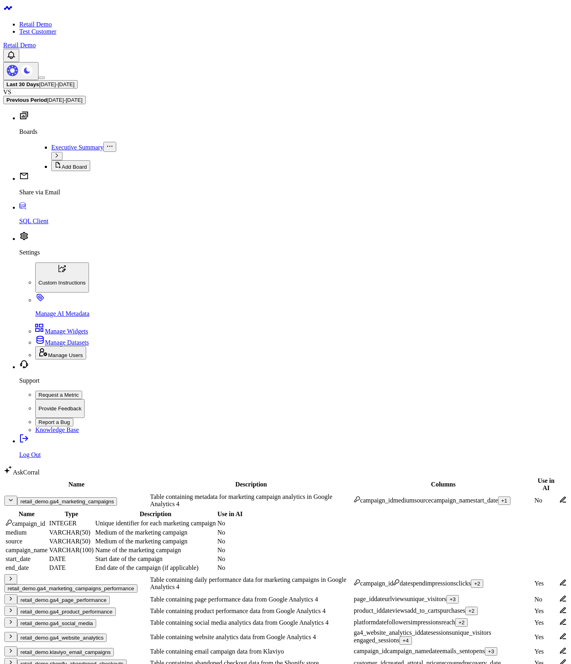
click at [104, 608] on button "retail_demo.ga4_product_performance" at bounding box center [66, 612] width 99 height 8
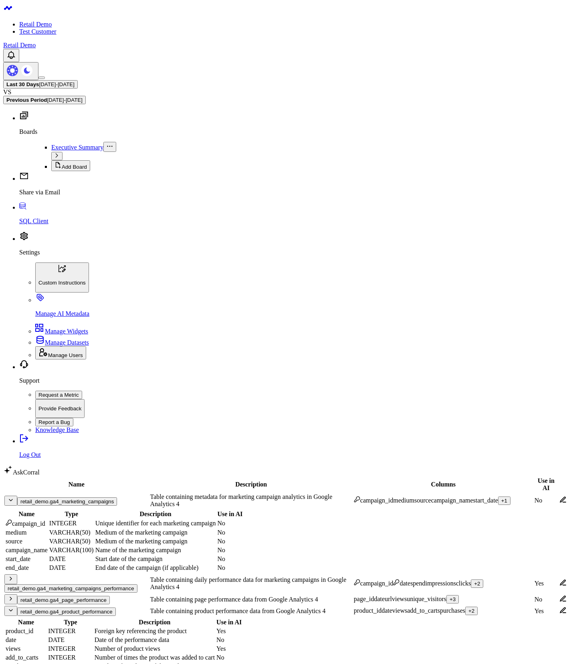
click at [104, 608] on button "retail_demo.ga4_product_performance" at bounding box center [66, 612] width 99 height 8
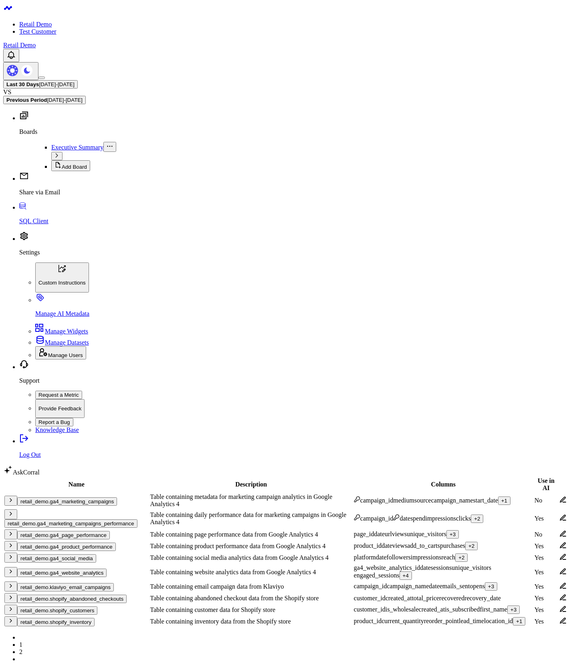
click at [458, 555] on div "+ 2" at bounding box center [461, 558] width 6 height 6
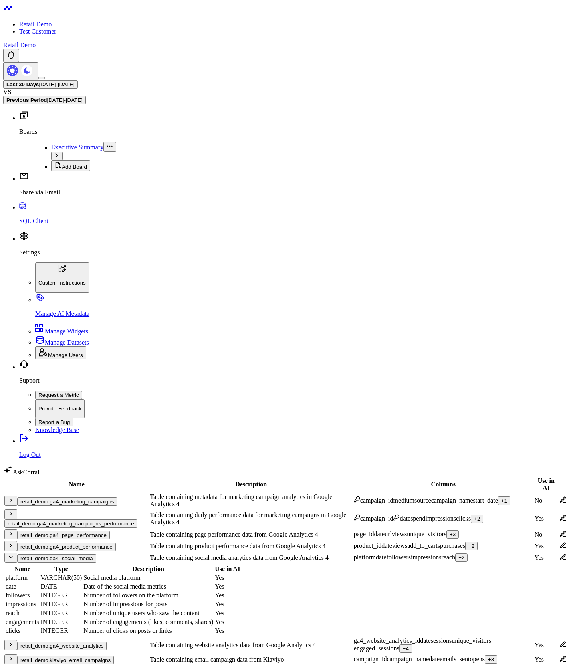
click at [458, 555] on div "+ 2" at bounding box center [461, 558] width 6 height 6
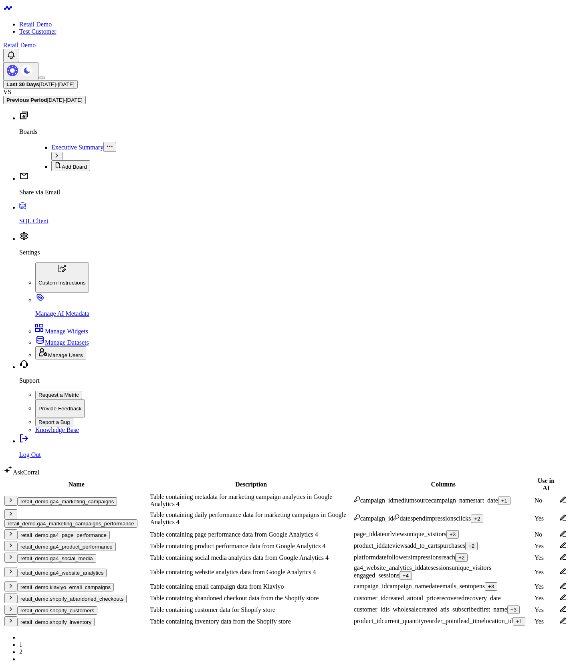
click at [458, 555] on div "+ 2" at bounding box center [461, 558] width 6 height 6
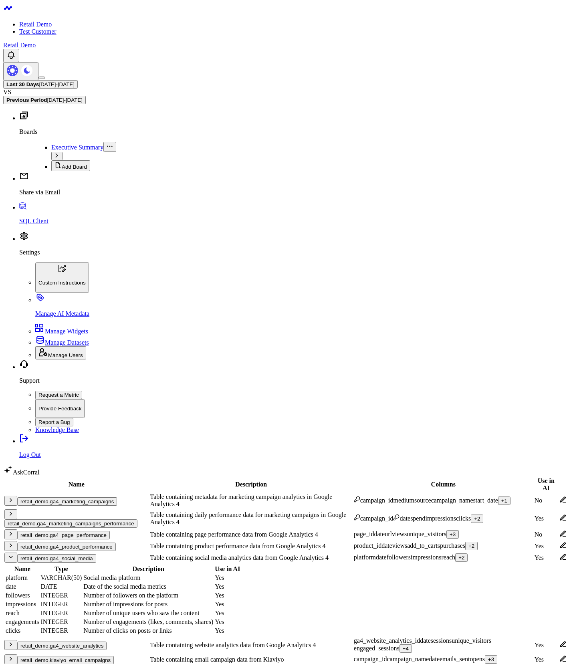
click at [458, 555] on div "+ 2" at bounding box center [461, 558] width 6 height 6
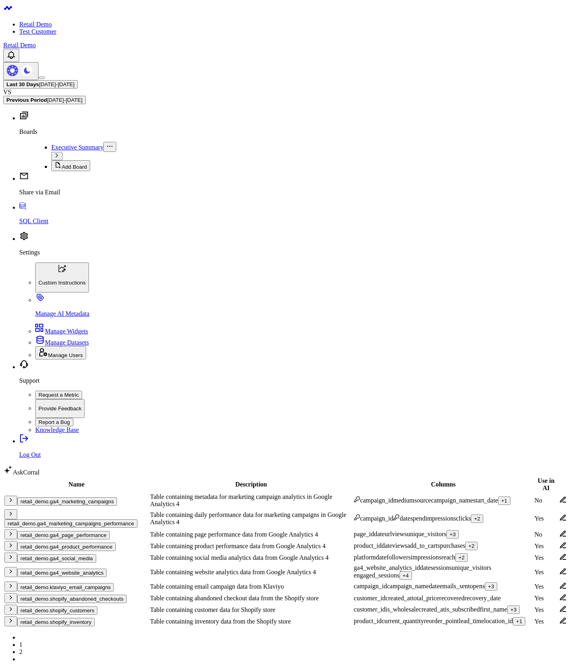
click at [83, 569] on button "retail_demo.ga4_website_analytics" at bounding box center [61, 573] width 89 height 8
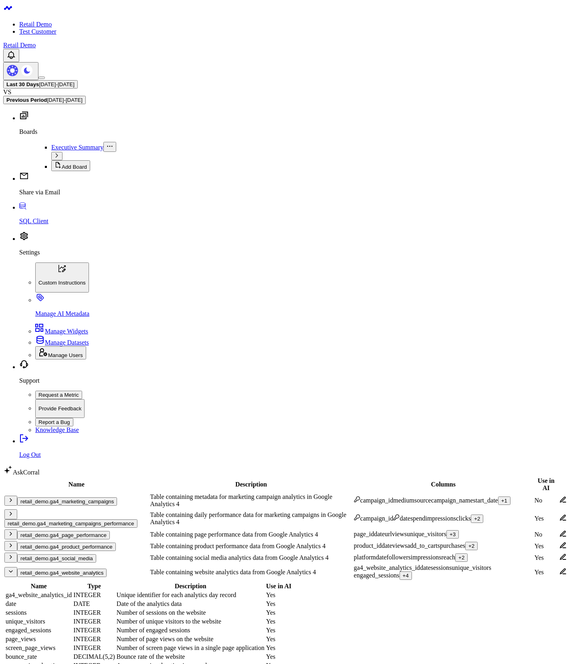
click at [83, 569] on button "retail_demo.ga4_website_analytics" at bounding box center [61, 573] width 89 height 8
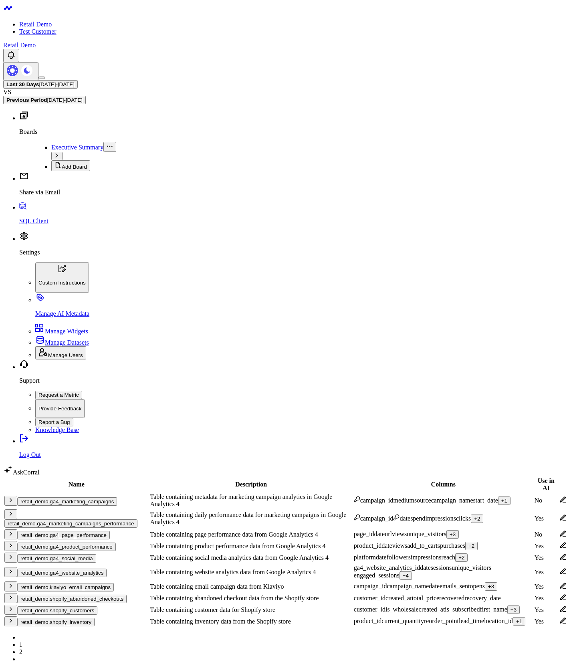
click at [403, 573] on div "+ 4" at bounding box center [406, 576] width 6 height 6
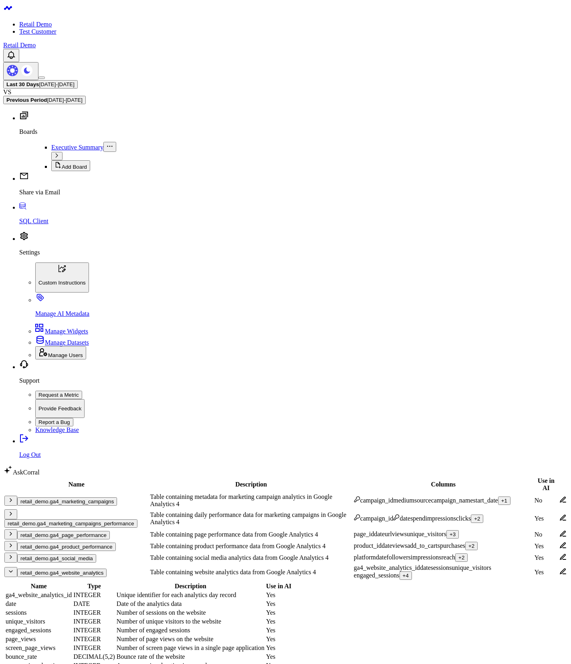
click at [403, 573] on div "+ 4" at bounding box center [406, 576] width 6 height 6
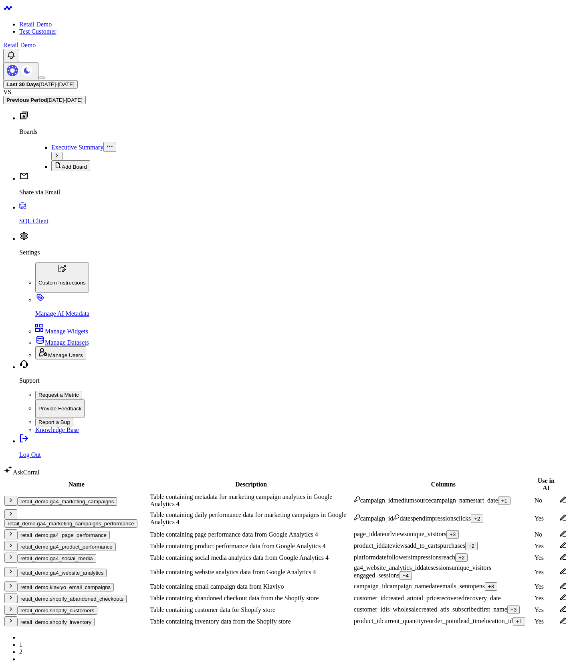
click at [196, 572] on body "Retail Demo Test Customer Retail Demo Last 30 Days 08/04/25 - 09/02/25 VS Previ…" at bounding box center [285, 529] width 565 height 1052
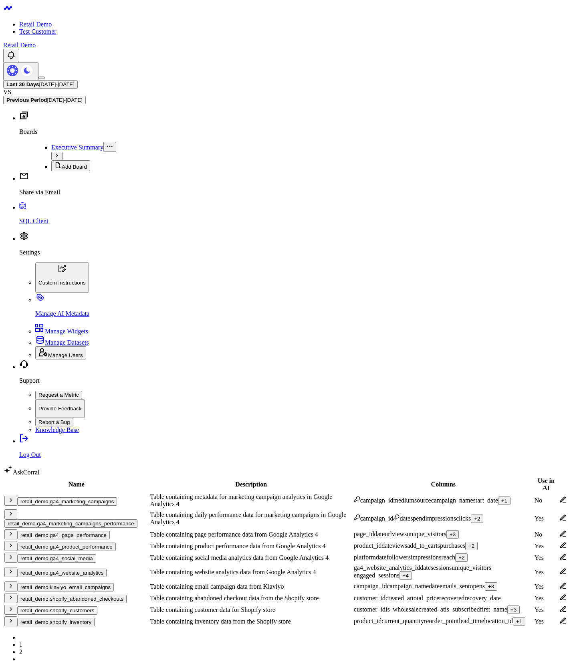
click at [488, 583] on div "+ 3" at bounding box center [491, 586] width 6 height 6
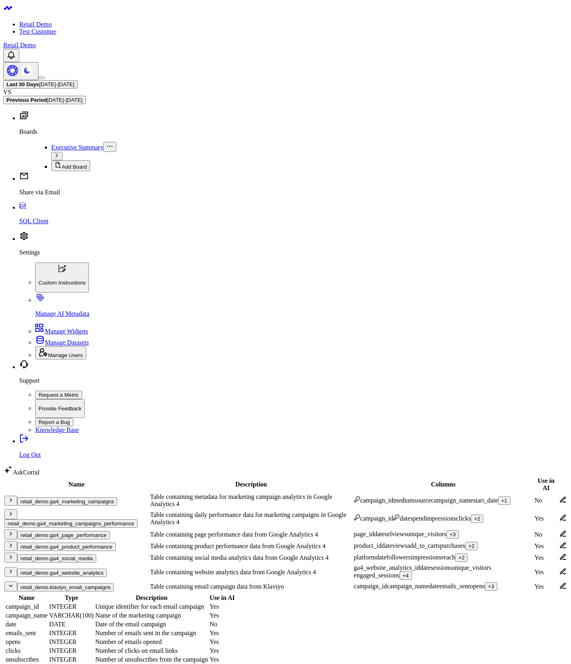
click at [14, 583] on icon "button" at bounding box center [11, 586] width 6 height 6
